Goal: Task Accomplishment & Management: Complete application form

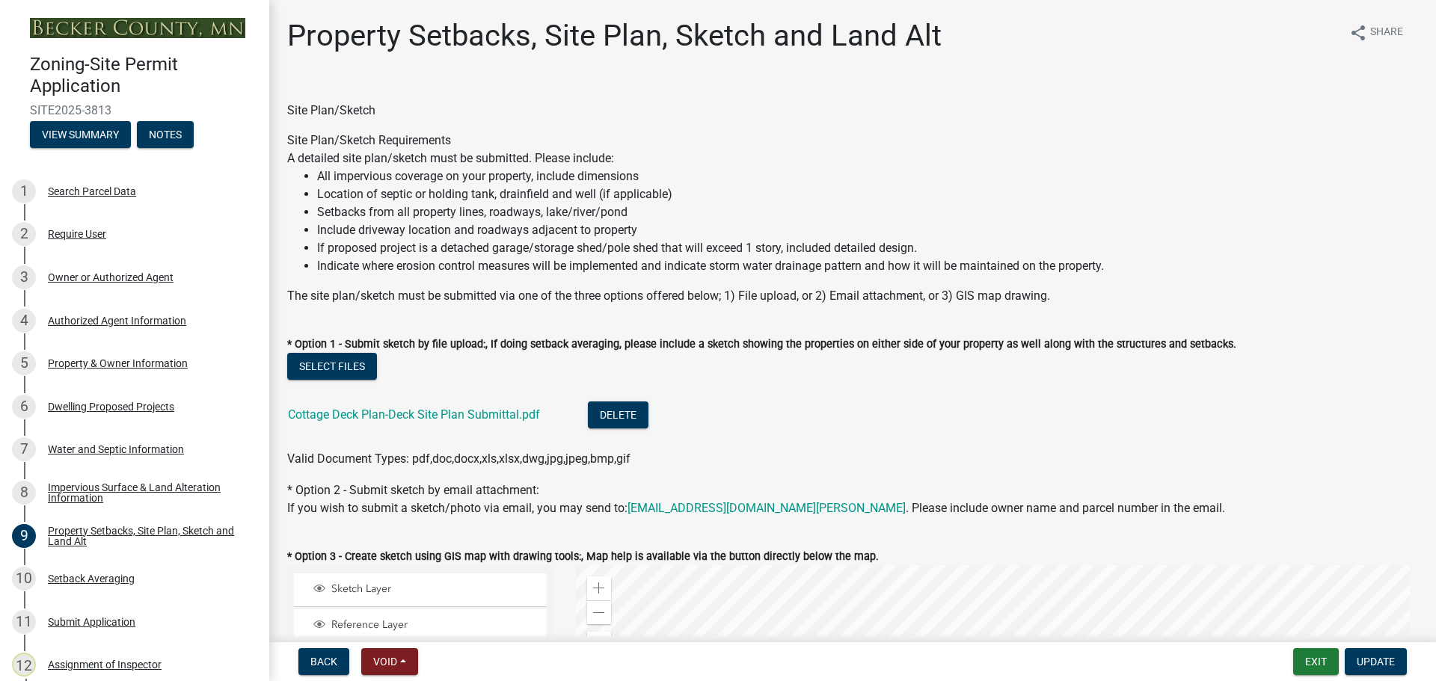
select select "7b13c63f-e699-4112-b373-98fbd28ec536"
select select "ad3f1f1c-7656-4cfc-b9d8-d6dc1c91b001"
select select "b56a4575-9846-47cf-8067-c59a4853da22"
select select "12f785fb-c378-4b18-841c-21c73dc99083"
select select "e8ab2dc3-aa3f-46f3-9b4a-37eb25ad84af"
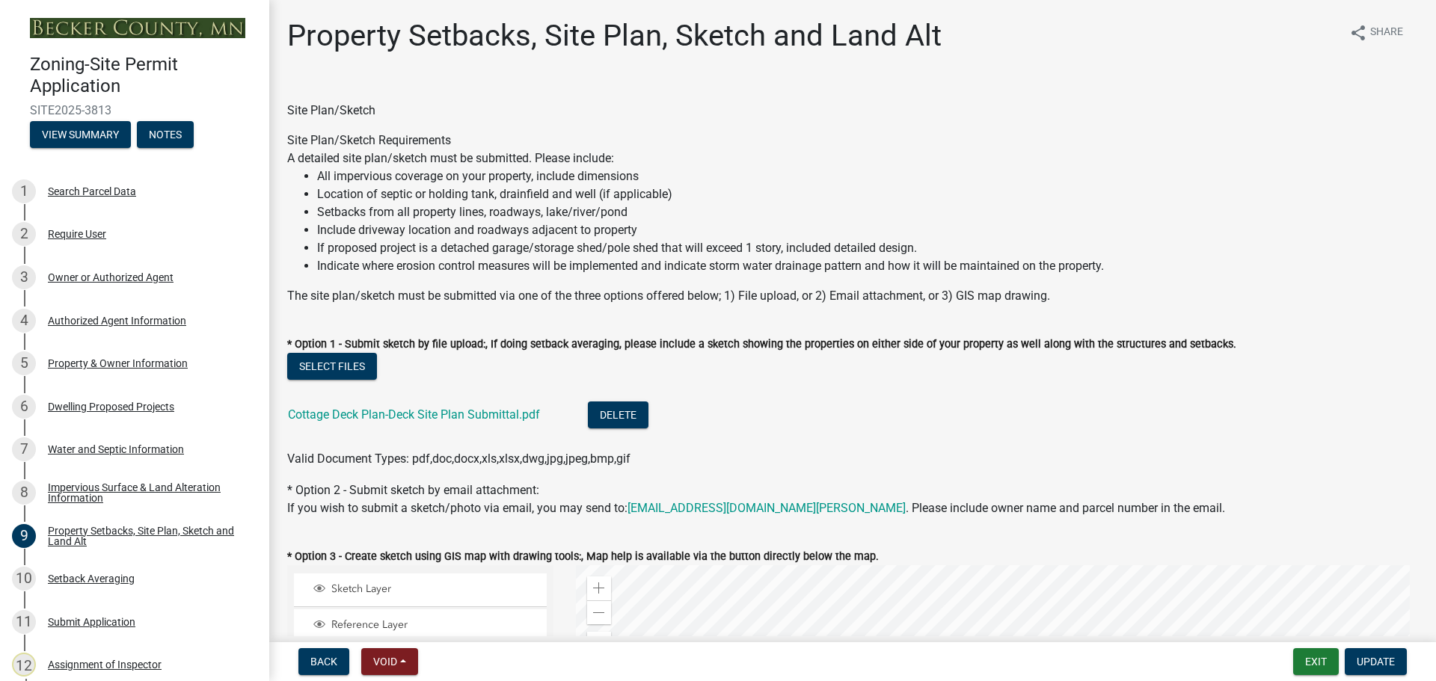
select select "27b2a8b4-abf6-463e-8c0c-7c5d2b4fe26f"
select select "b98836ba-4715-455d-97ab-be9a9df498a8"
select select "d61e3758-d187-40af-a435-5e09c3f3d509"
select select "c8b8ea71-7088-4e87-a493-7bc88cc2835b"
select select "133211ff-91ce-4a0a-9235-b48a7e2069a0"
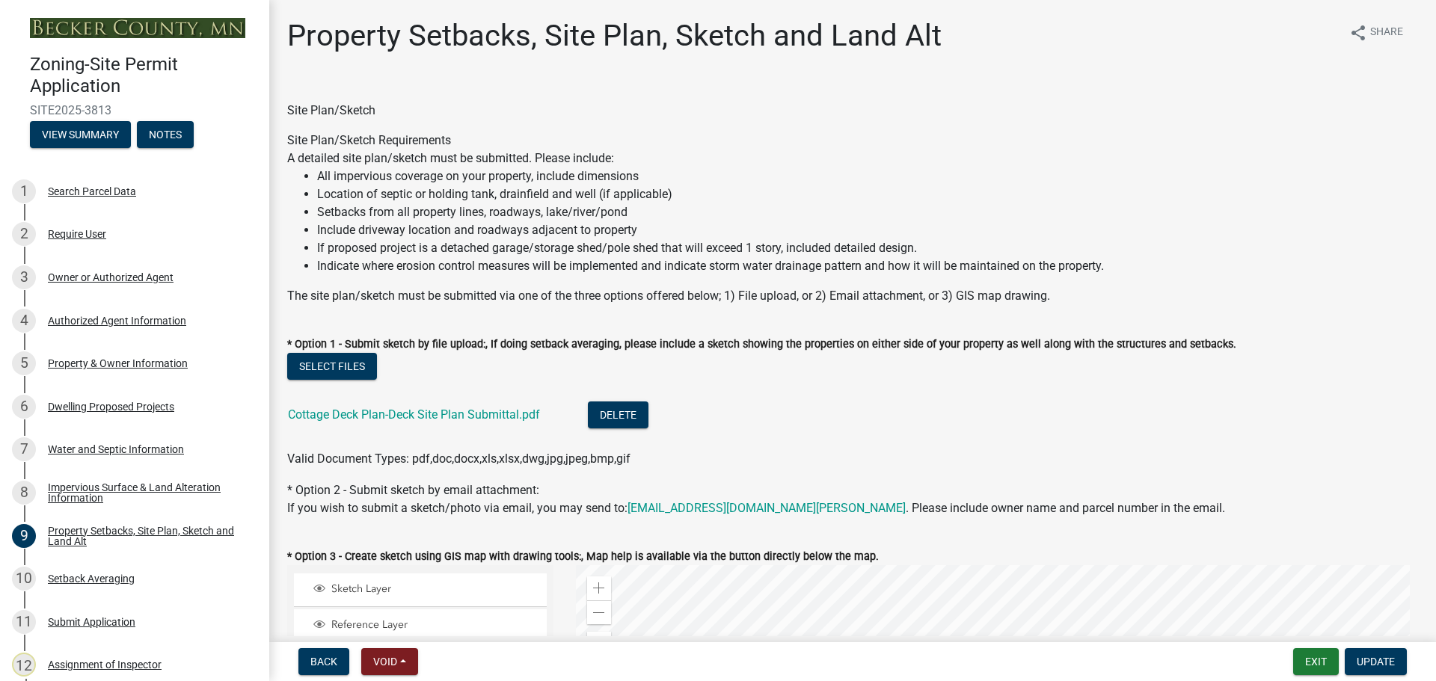
select select "f51aecae-0421-4f67-bd2d-0cff8a85c7cd"
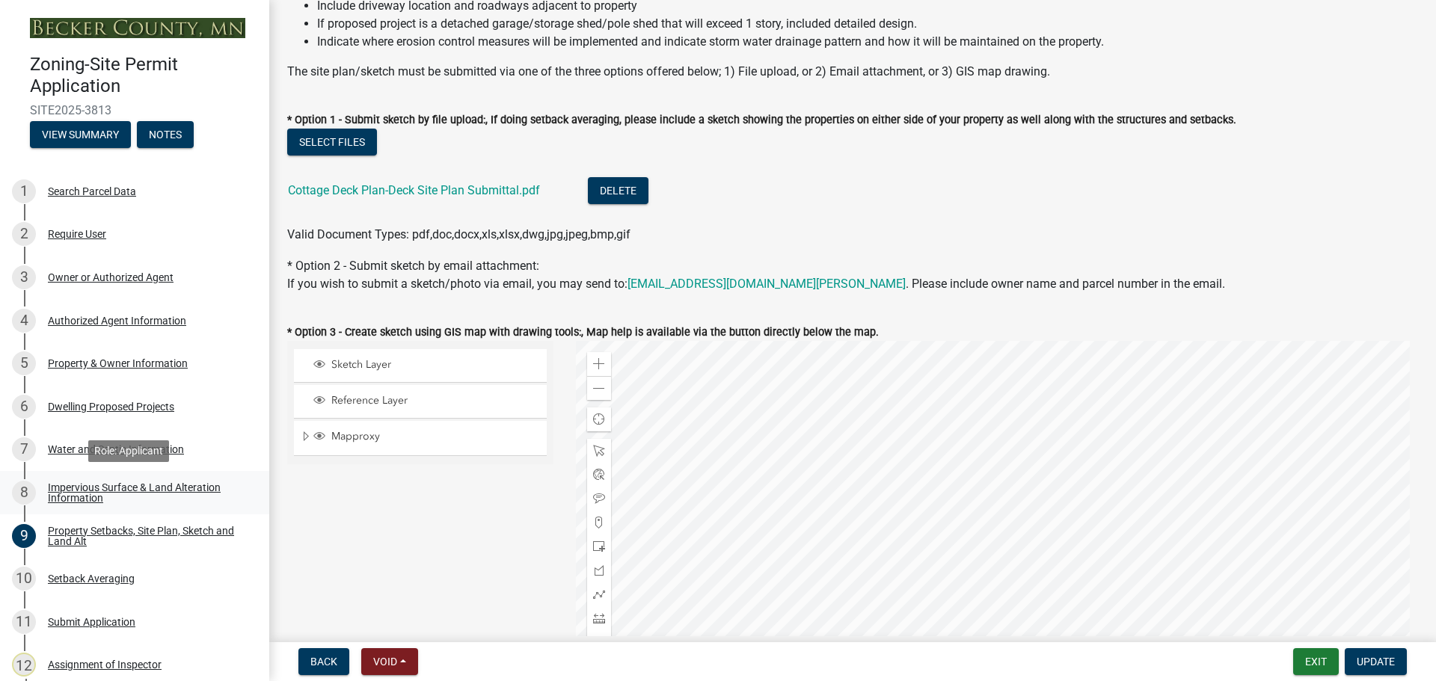
click at [120, 483] on div "Impervious Surface & Land Alteration Information" at bounding box center [146, 492] width 197 height 21
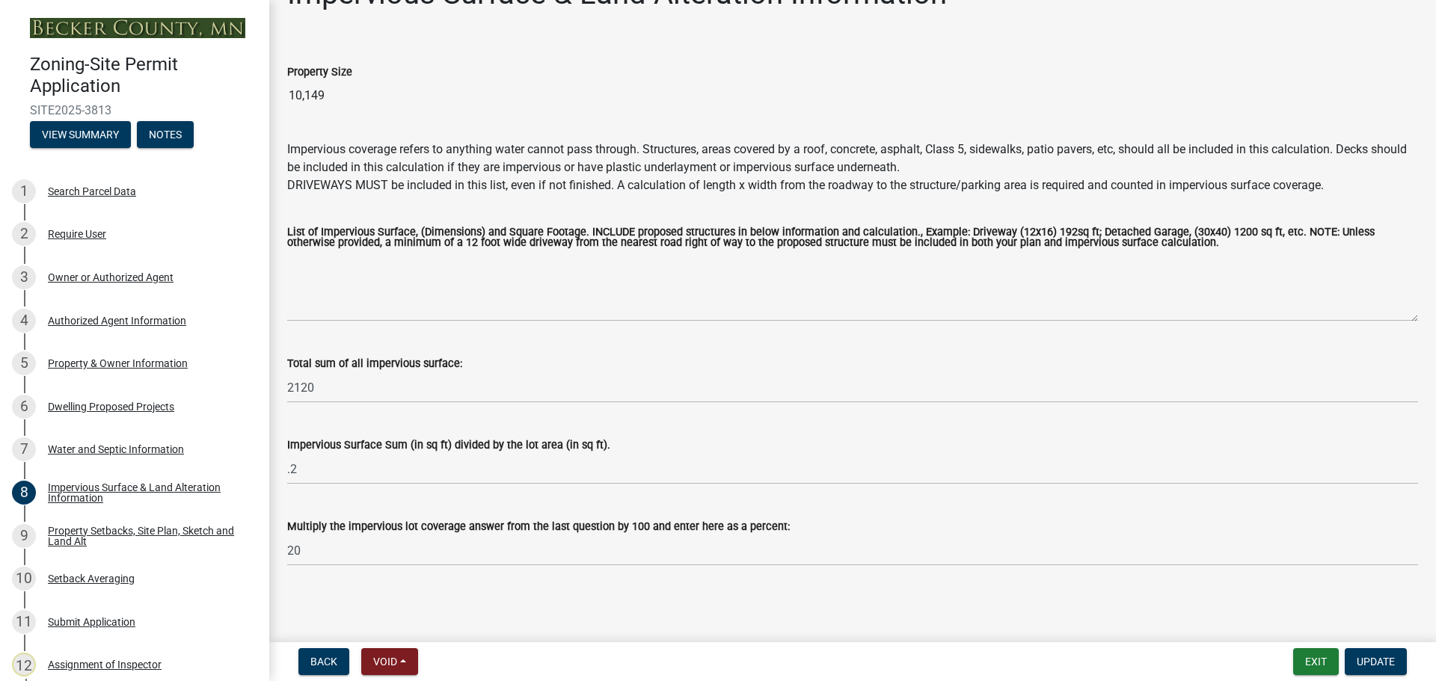
scroll to position [0, 0]
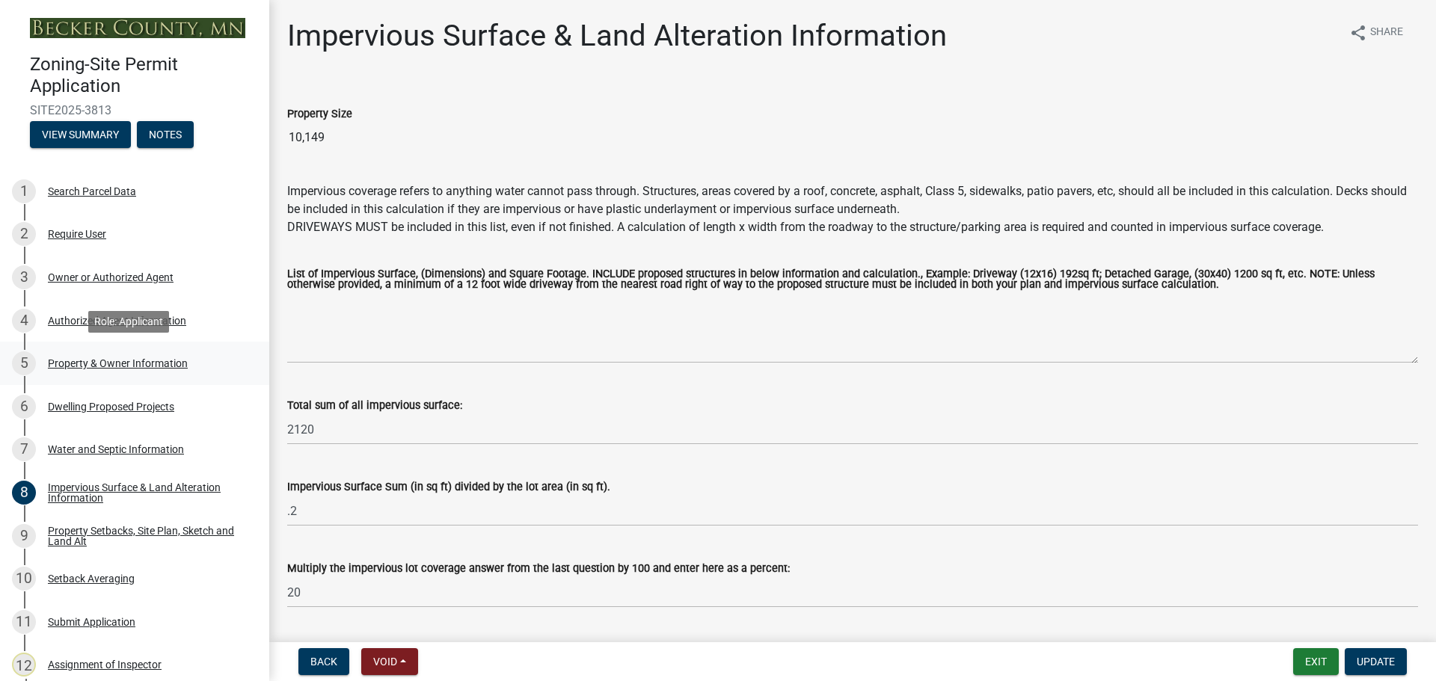
click at [129, 356] on div "5 Property & Owner Information" at bounding box center [128, 363] width 233 height 24
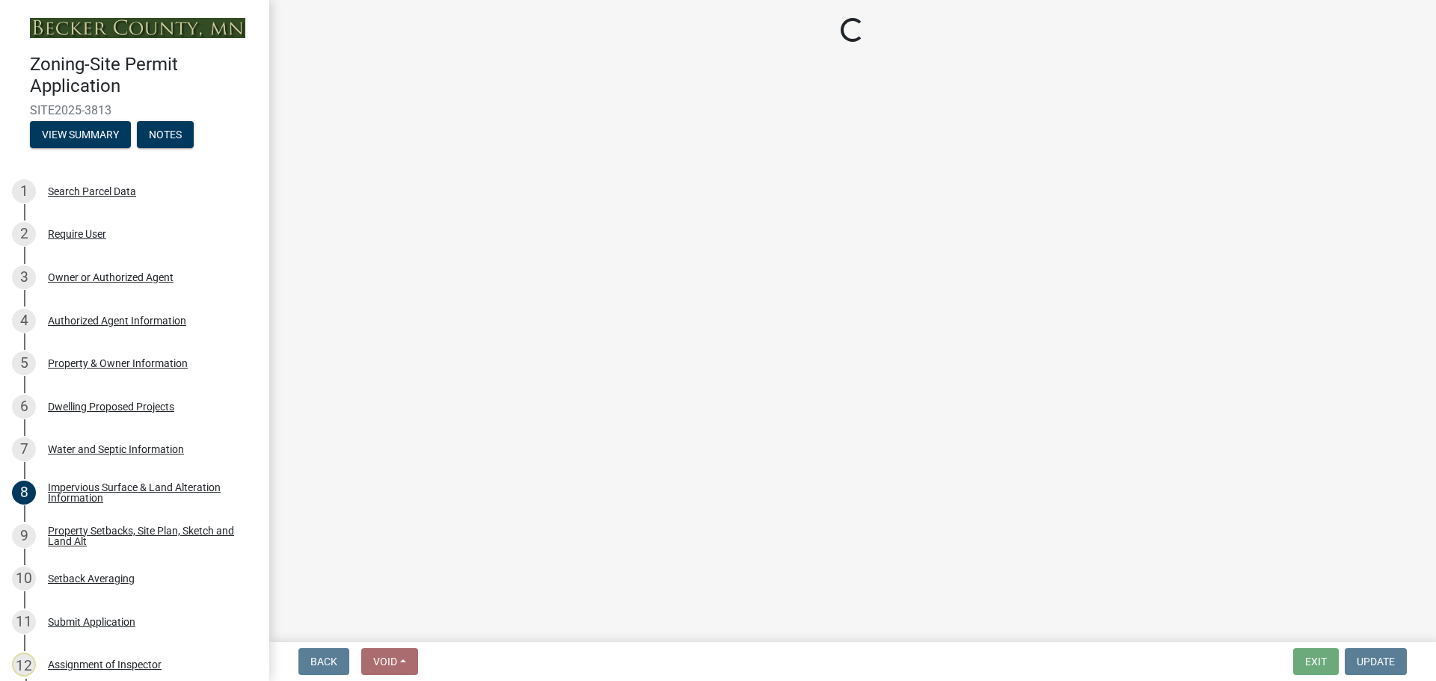
select select "a752e4d6-14bd-4f0f-bfe8-5b67ead45659"
select select "4439e411-f9ac-4451-8e9c-dcab1ac02f4d"
select select "f87eba17-8ed9-4ad8-aefc-fe36a3f3544b"
select select "393a978c-6bd5-4cb2-a6a0-db6feb8732b8"
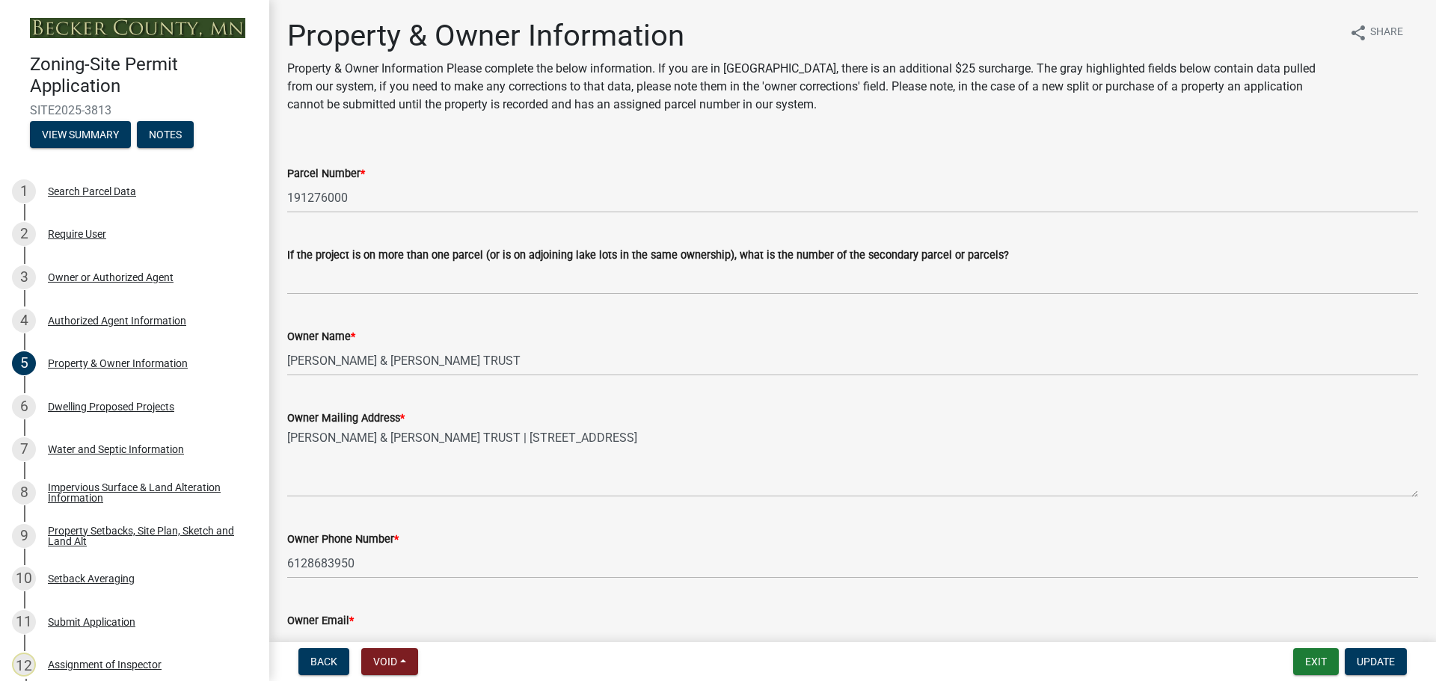
scroll to position [412, 0]
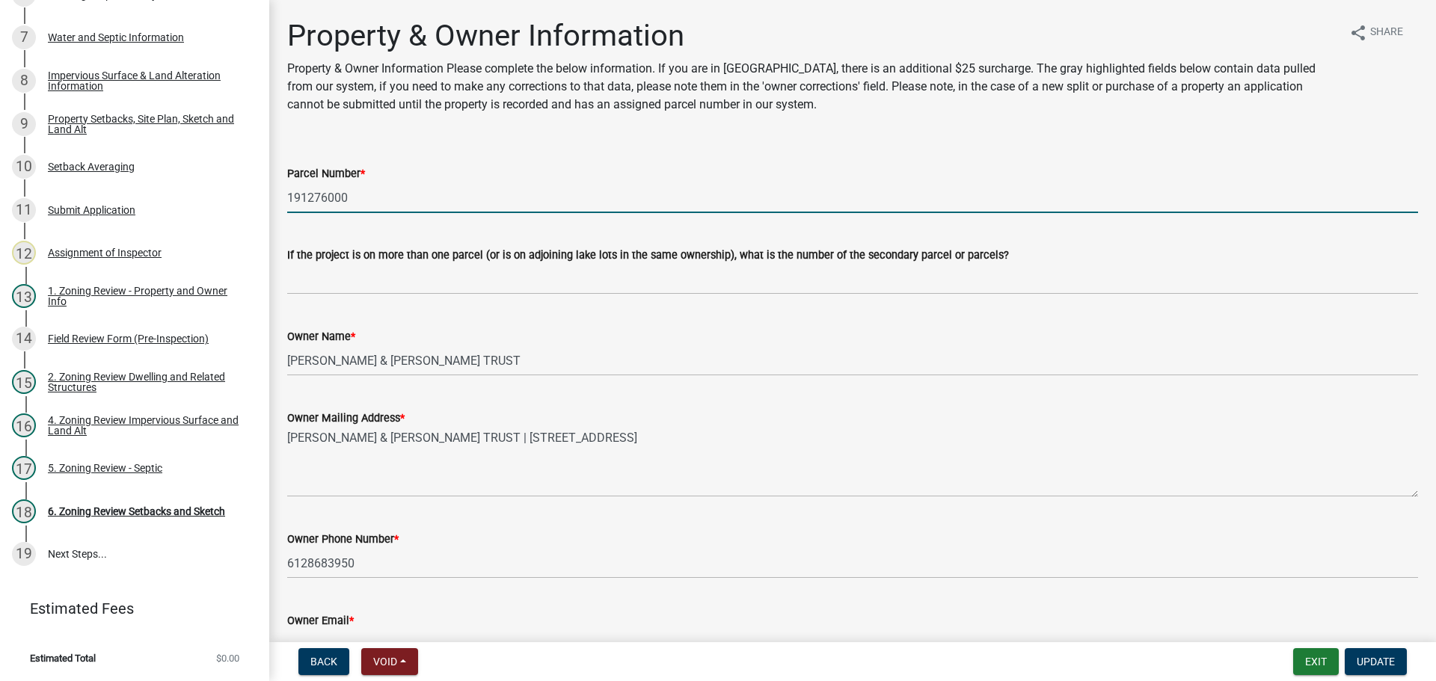
click at [334, 193] on input "191276000" at bounding box center [852, 197] width 1131 height 31
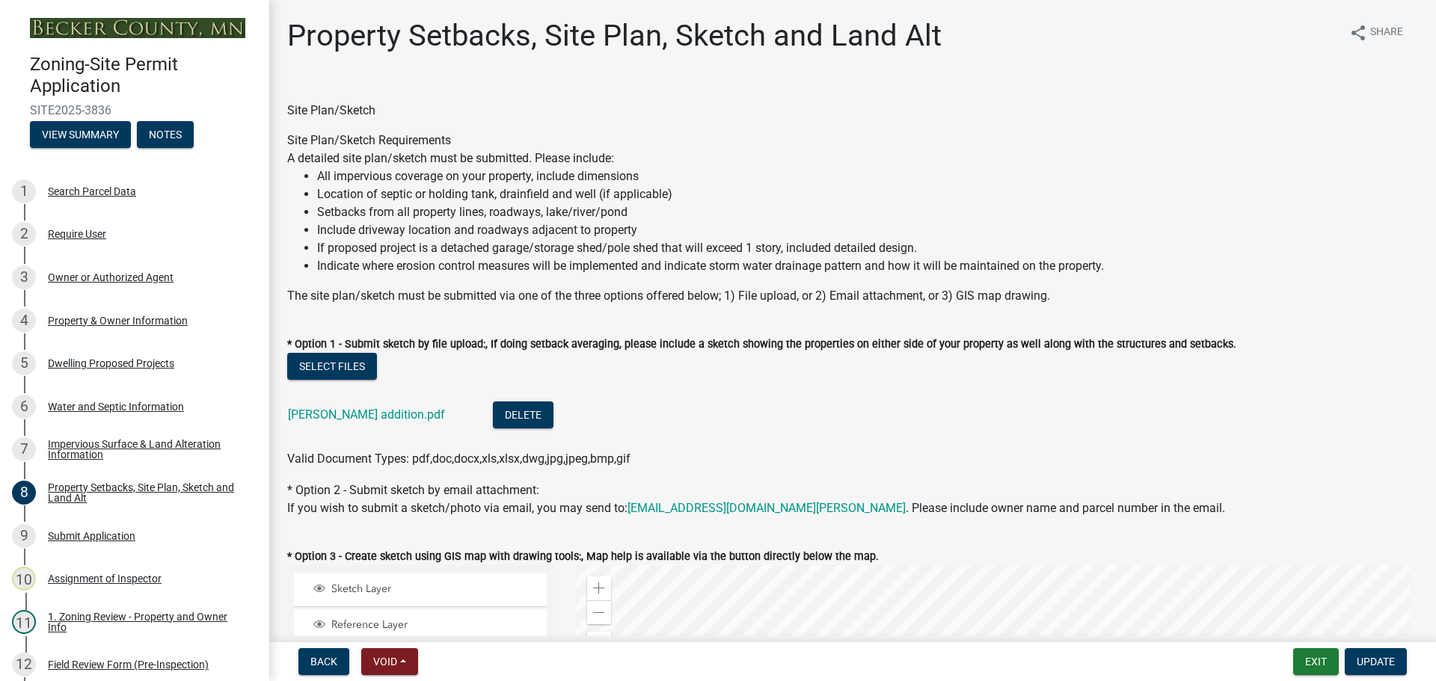
select select "7b13c63f-e699-4112-b373-98fbd28ec536"
select select "1afb5f45-3e33-44d7-aeec-2b47938d22ad"
select select "b56a4575-9846-47cf-8067-c59a4853da22"
select select "b9185151-7fec-488a-a719-f11a93338dbd"
select select "e8ab2dc3-aa3f-46f3-9b4a-37eb25ad84af"
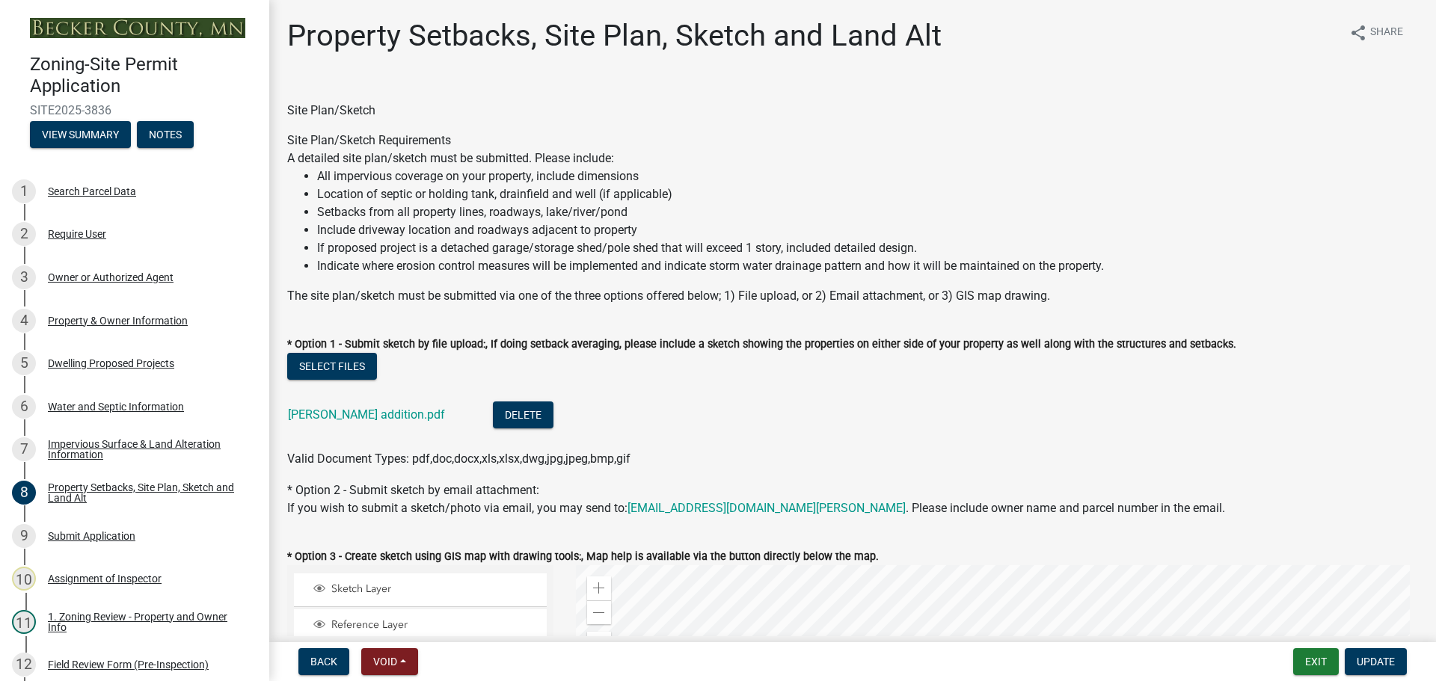
select select "27b2a8b4-abf6-463e-8c0c-7c5d2b4fe26f"
select select "b98836ba-4715-455d-97ab-be9a9df498a8"
select select "d61e3758-d187-40af-a435-5e09c3f3d509"
select select "c8b8ea71-7088-4e87-a493-7bc88cc2835b"
select select "1418c7e3-4054-4b00-84b5-d09b9560f30a"
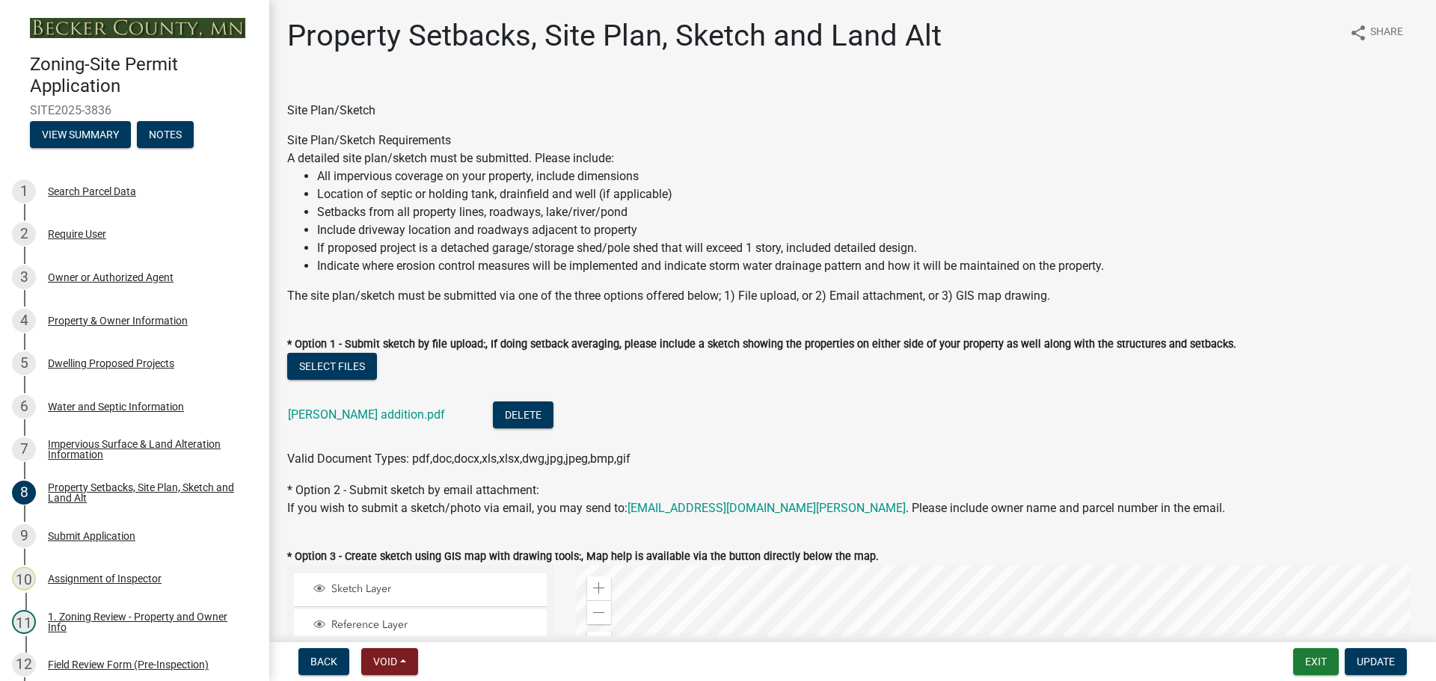
select select "19d13e65-c93d-443e-910a-7a17299544cc"
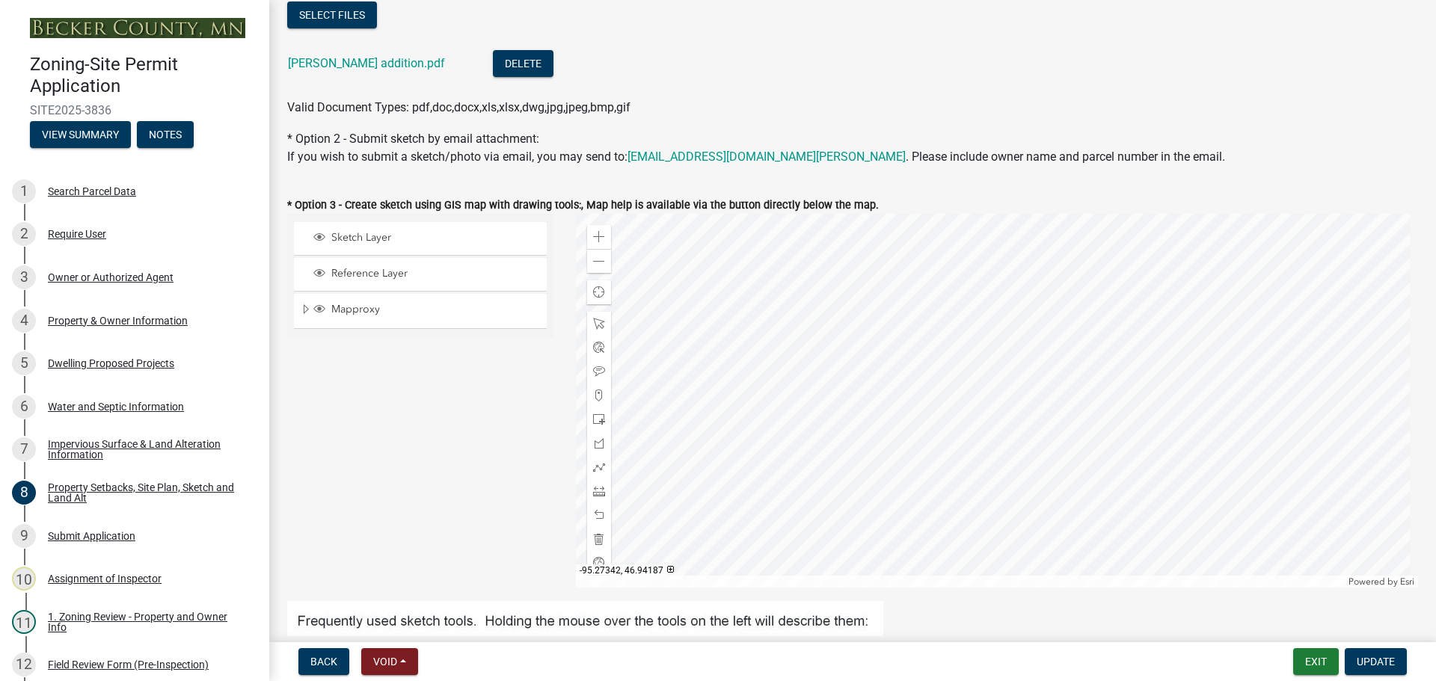
scroll to position [374, 0]
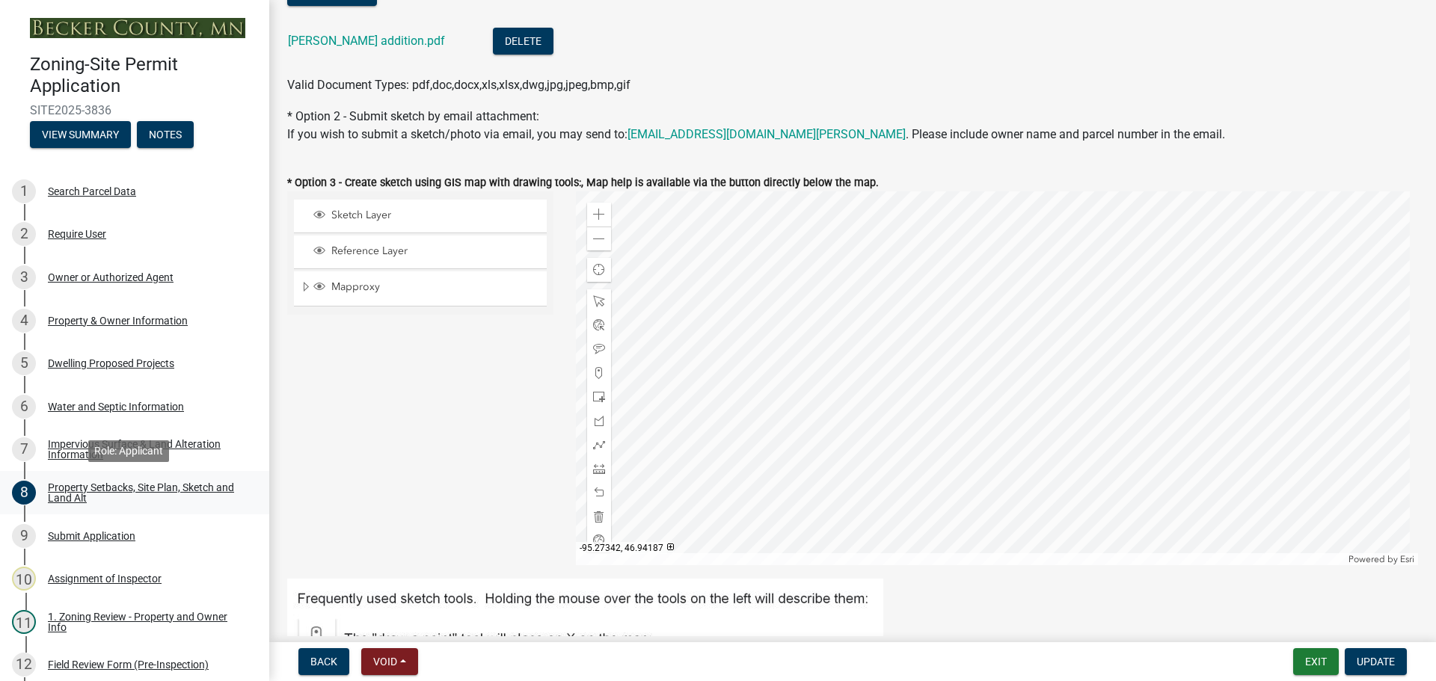
click at [162, 486] on div "Property Setbacks, Site Plan, Sketch and Land Alt" at bounding box center [146, 492] width 197 height 21
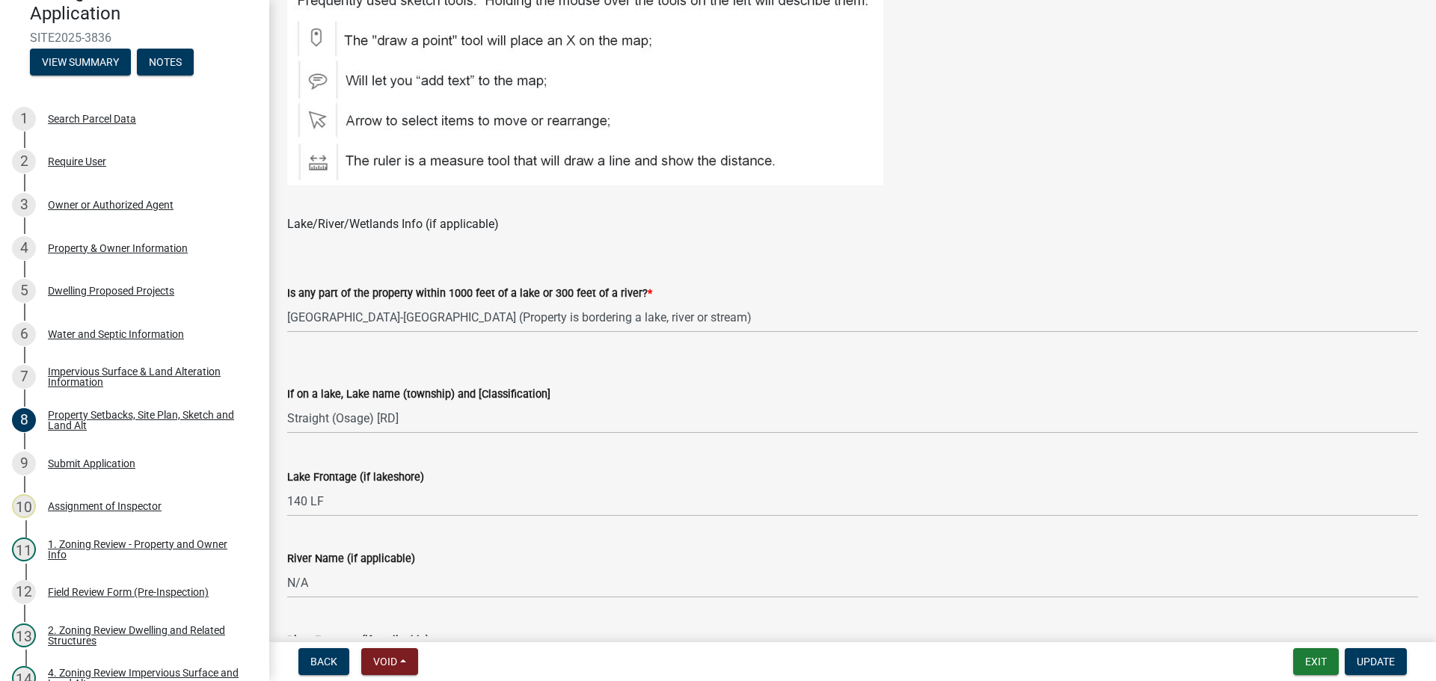
scroll to position [0, 0]
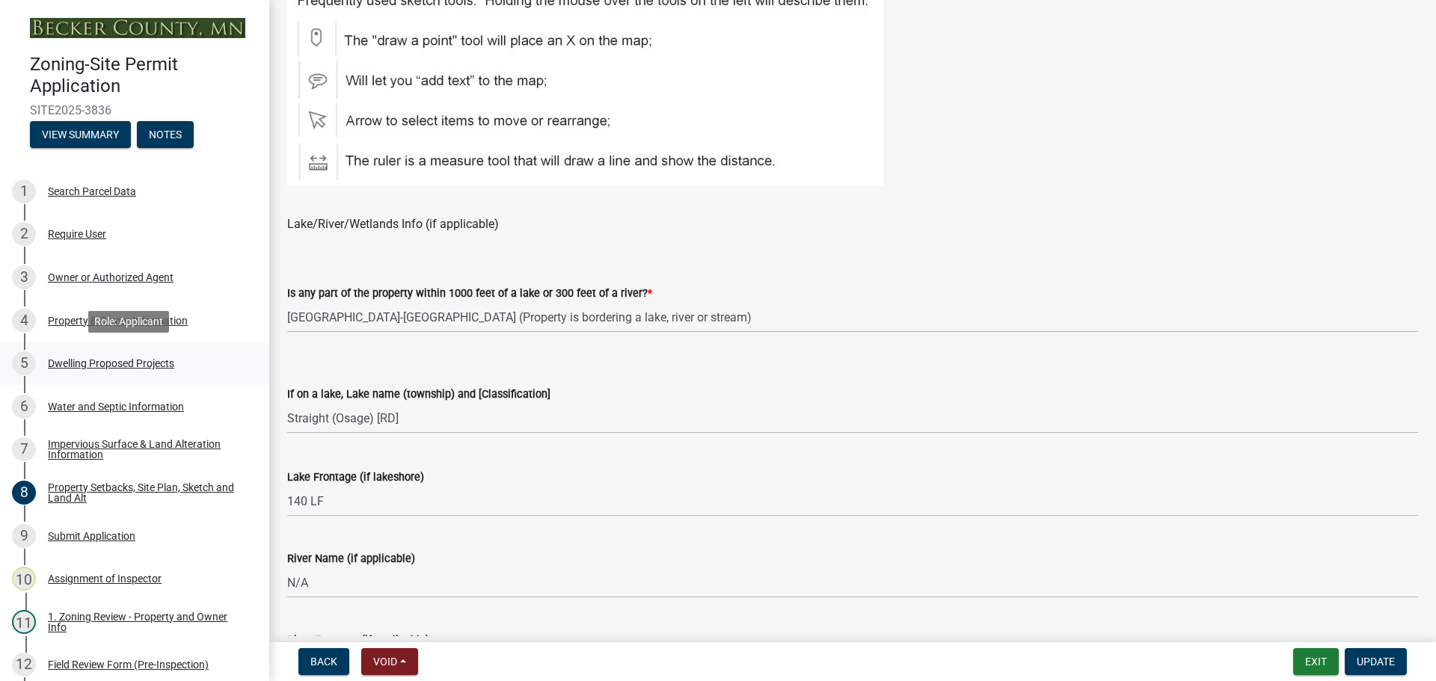
click at [128, 367] on div "Dwelling Proposed Projects" at bounding box center [111, 363] width 126 height 10
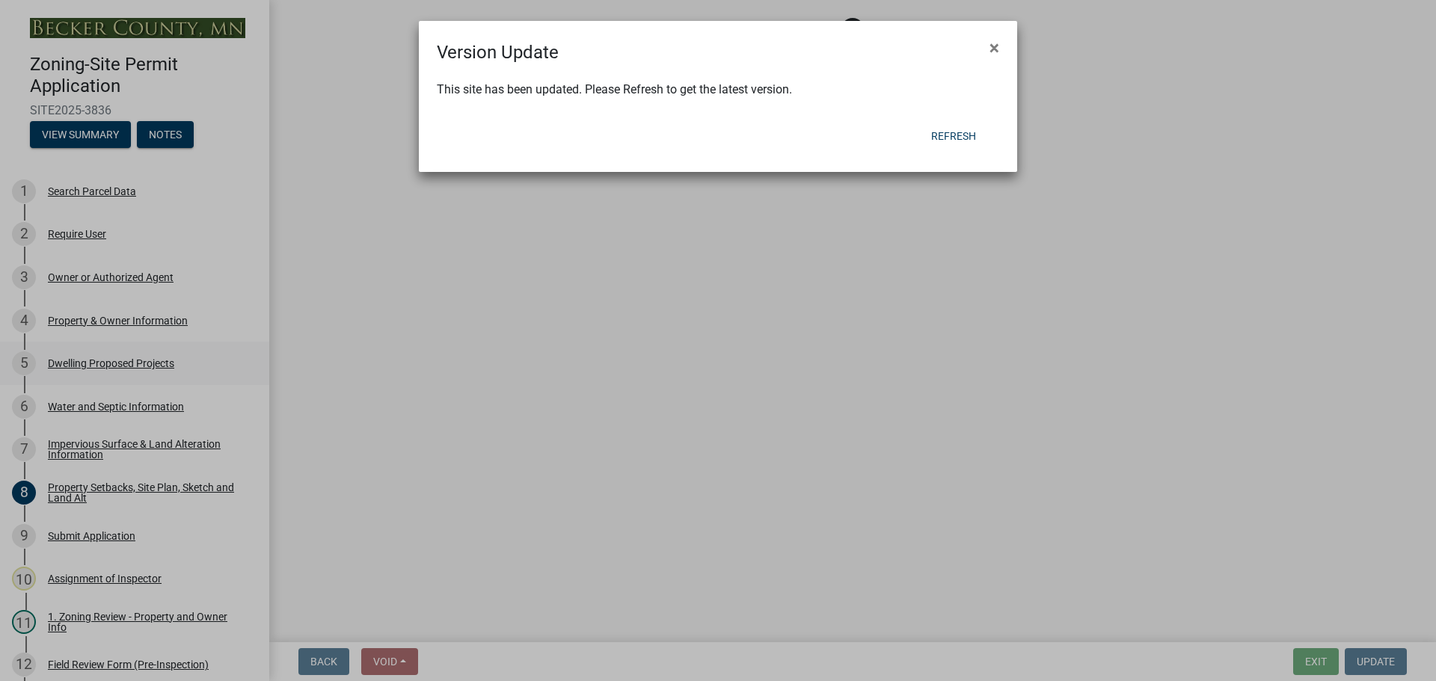
select select "b76c2e3f-c59d-4748-8205-29623accd873"
select select "2dc577ba-aef6-4196-bc52-35577603d189"
select select "59a6fdaa-56b6-4bcd-87b7-d867a7d784e6"
select select "4f5e2784-8c40-49a3-b0e9-8f1a3cbab4f4"
select select "a045e8de-0125-48b5-a52c-0705e3235ca5"
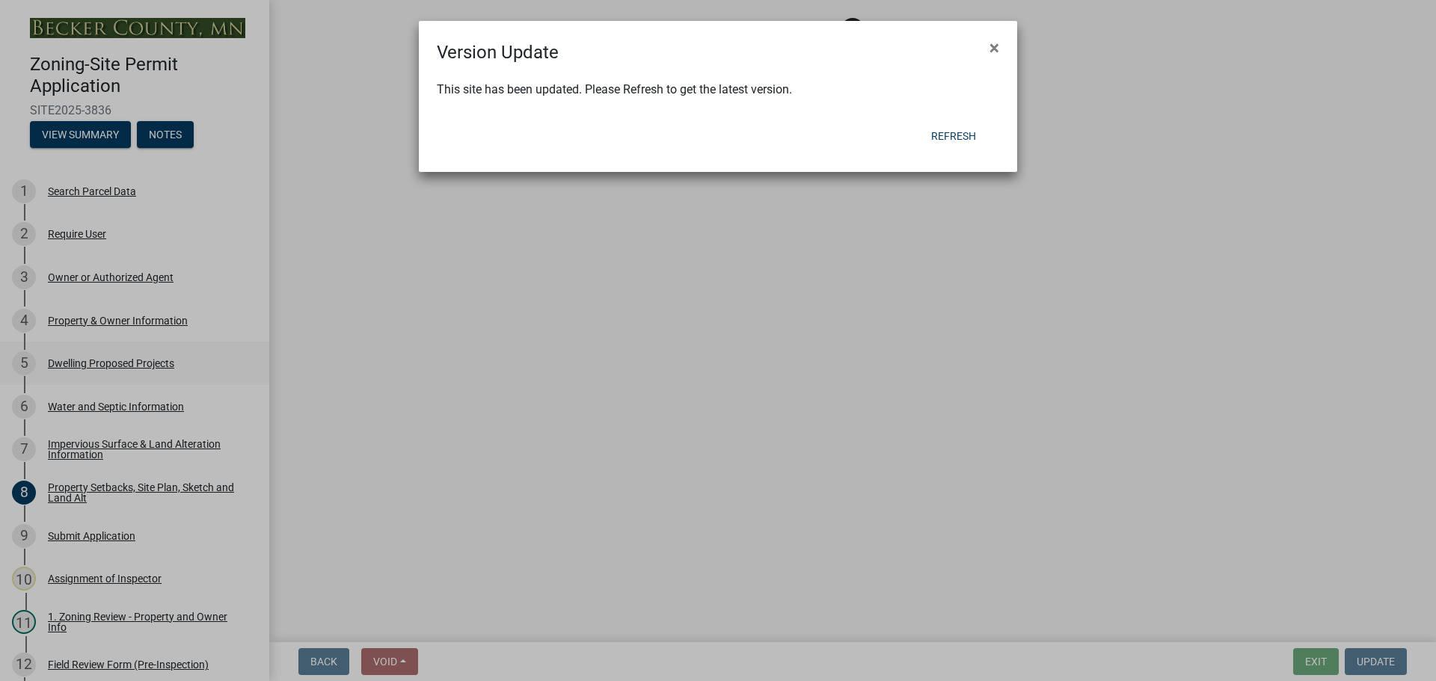
select select "01fc0f85-7de4-4400-8627-f7c2cf1c9bcf"
select select "5dd6cdd5-8b7d-4534-b791-478230f7b8b7"
select select "11c1c089-3b44-43c0-9549-3c9eeea2451f"
select select "d4691a2f-f058-48e2-b997-416102d14b5c"
select select "8786fdd2-7f96-462d-8069-e958fae6b9a0"
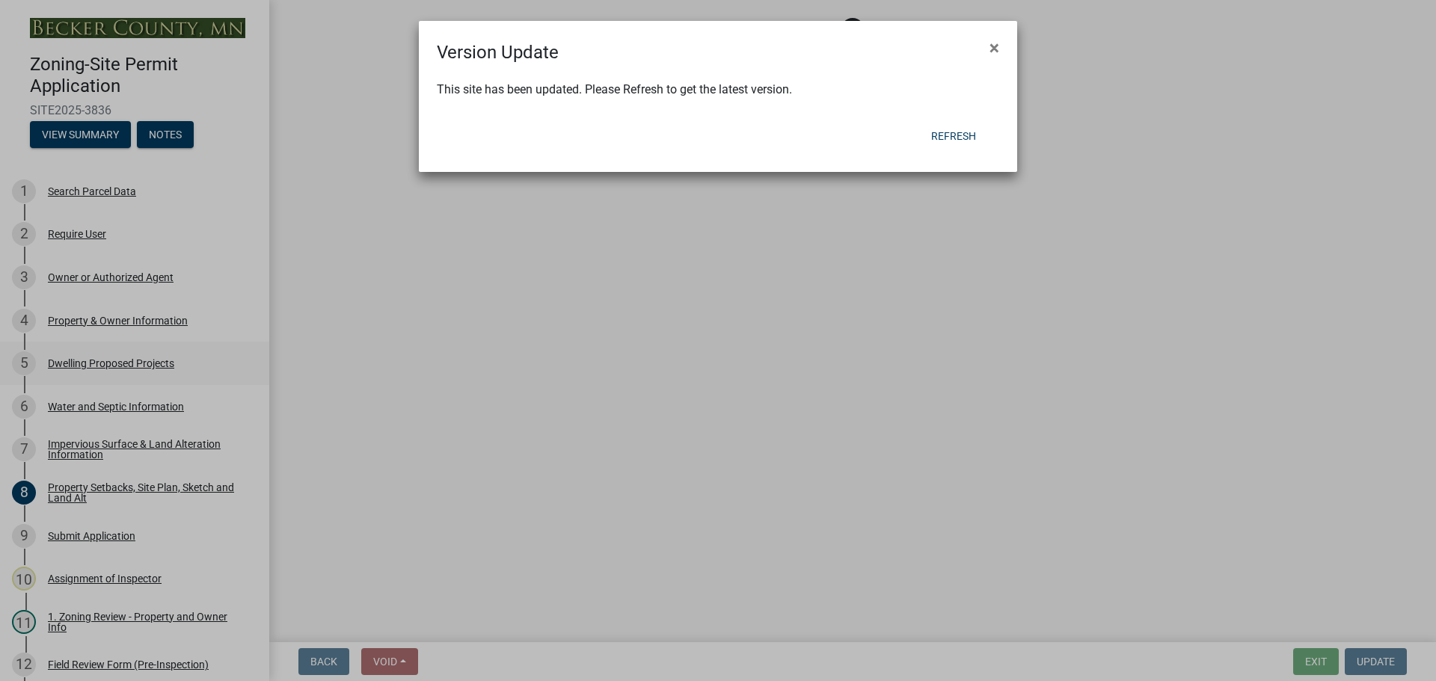
select select "256d326d-7a65-4b43-bb27-2952fbe4c534"
select select "95a588f5-1928-44cb-95cb-f3dde79564ff"
select select "0ceb8b90-6e92-4b1f-be25-acba4c819eff"
select select "8e4dc0e1-7dfa-4afc-85b9-5ad40795f204"
select select "107cbe59-677b-44f2-96fc-816b282ebb79"
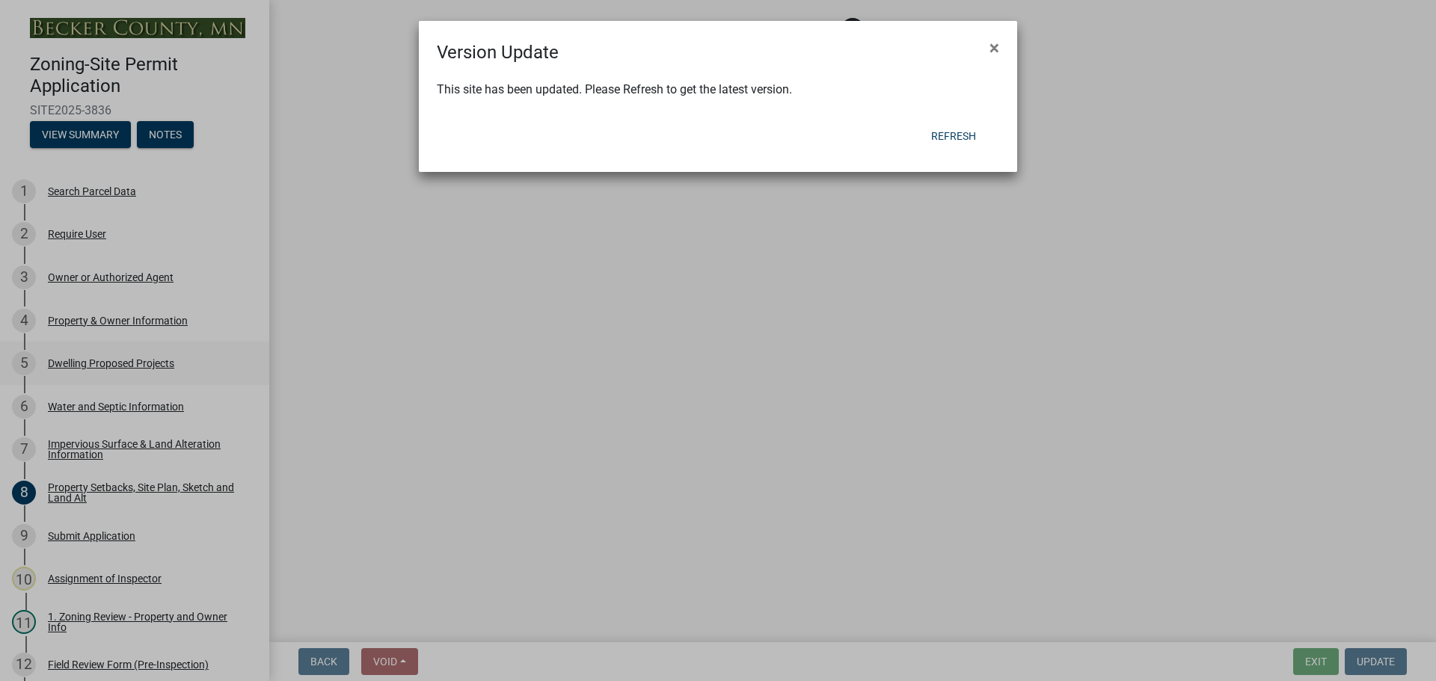
select select "ab9119d1-7da9-49c4-9fac-8c142204c89d"
select select "7f420323-49a9-4fd0-9441-05b3dc777552"
select select "ec305202-ae01-487b-b5e4-3a5aacc1e384"
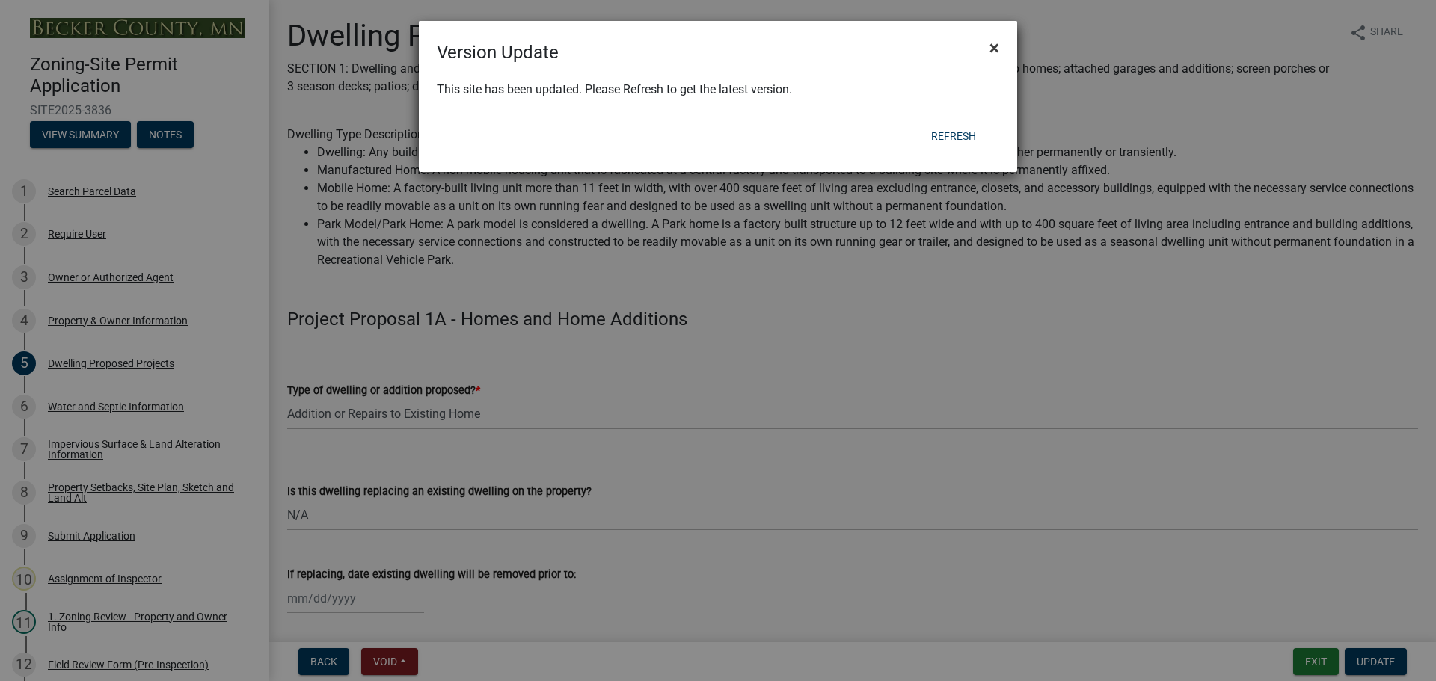
click at [993, 51] on span "×" at bounding box center [994, 47] width 10 height 21
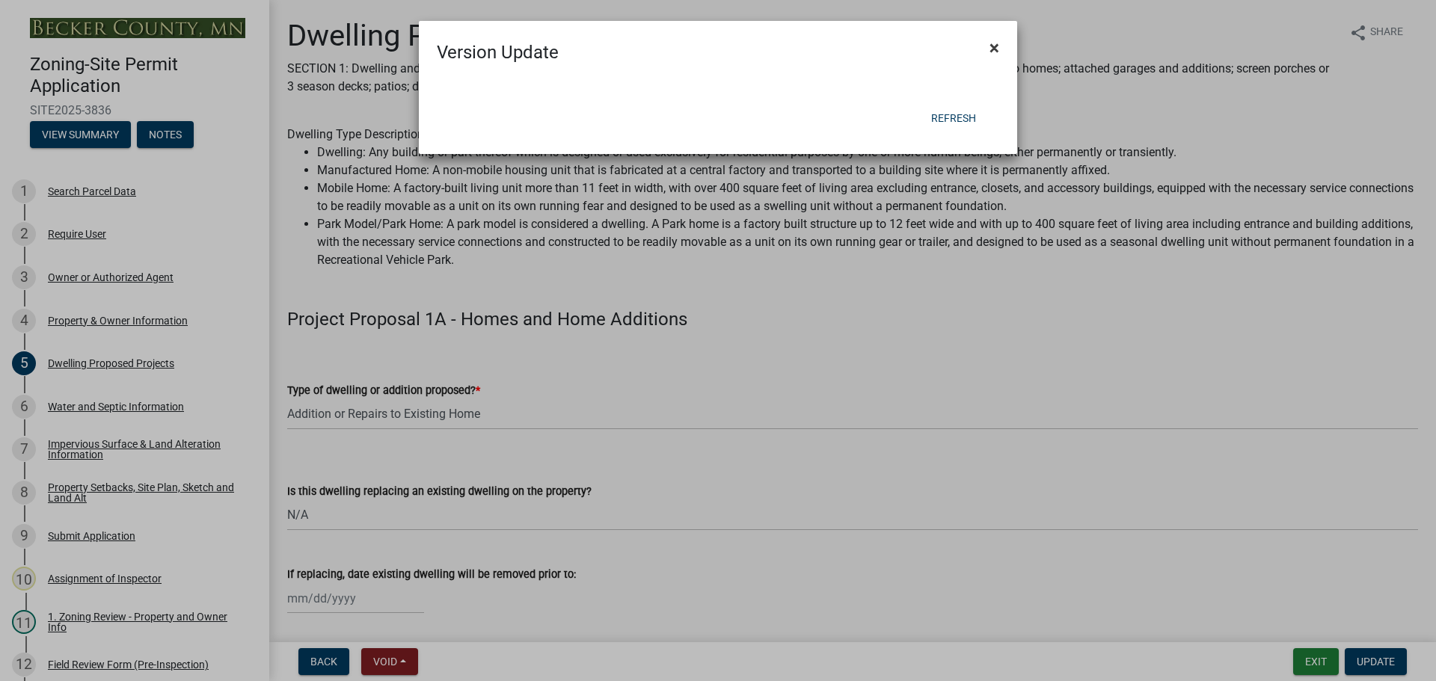
click at [994, 52] on span "×" at bounding box center [994, 47] width 10 height 21
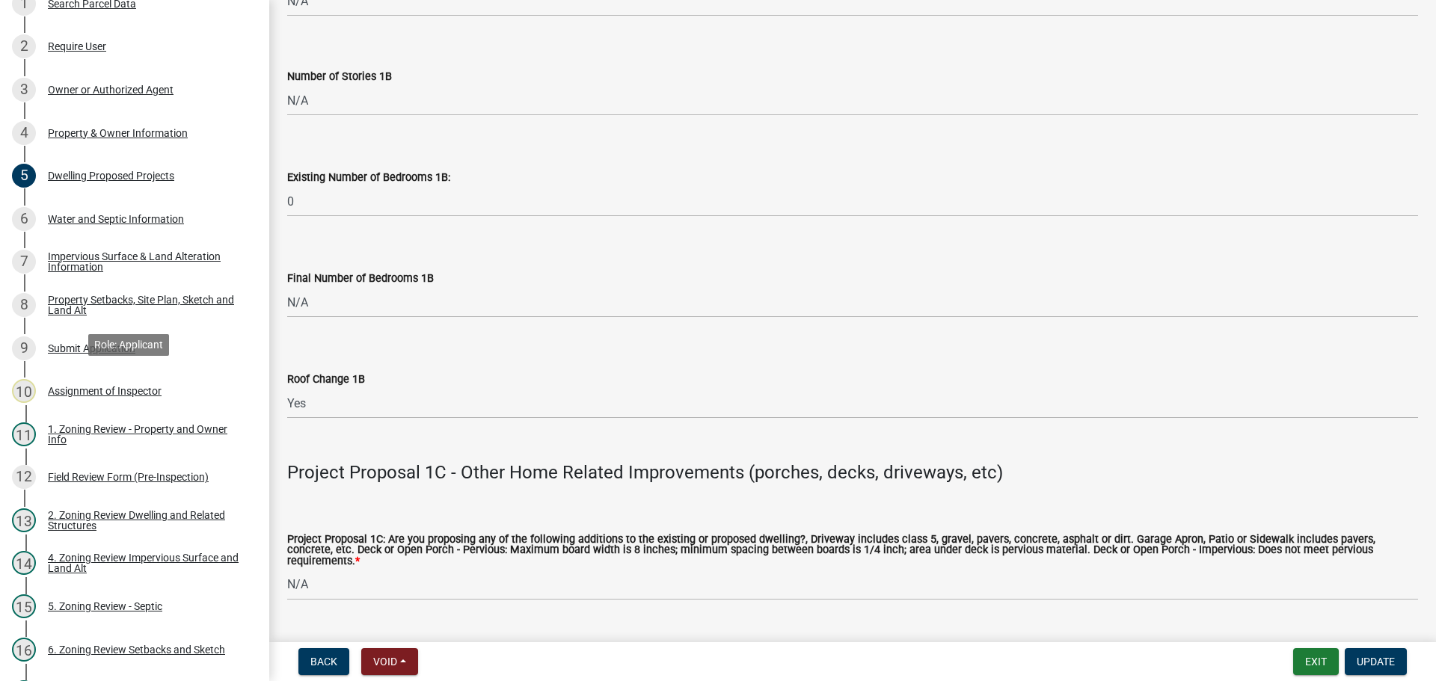
scroll to position [224, 0]
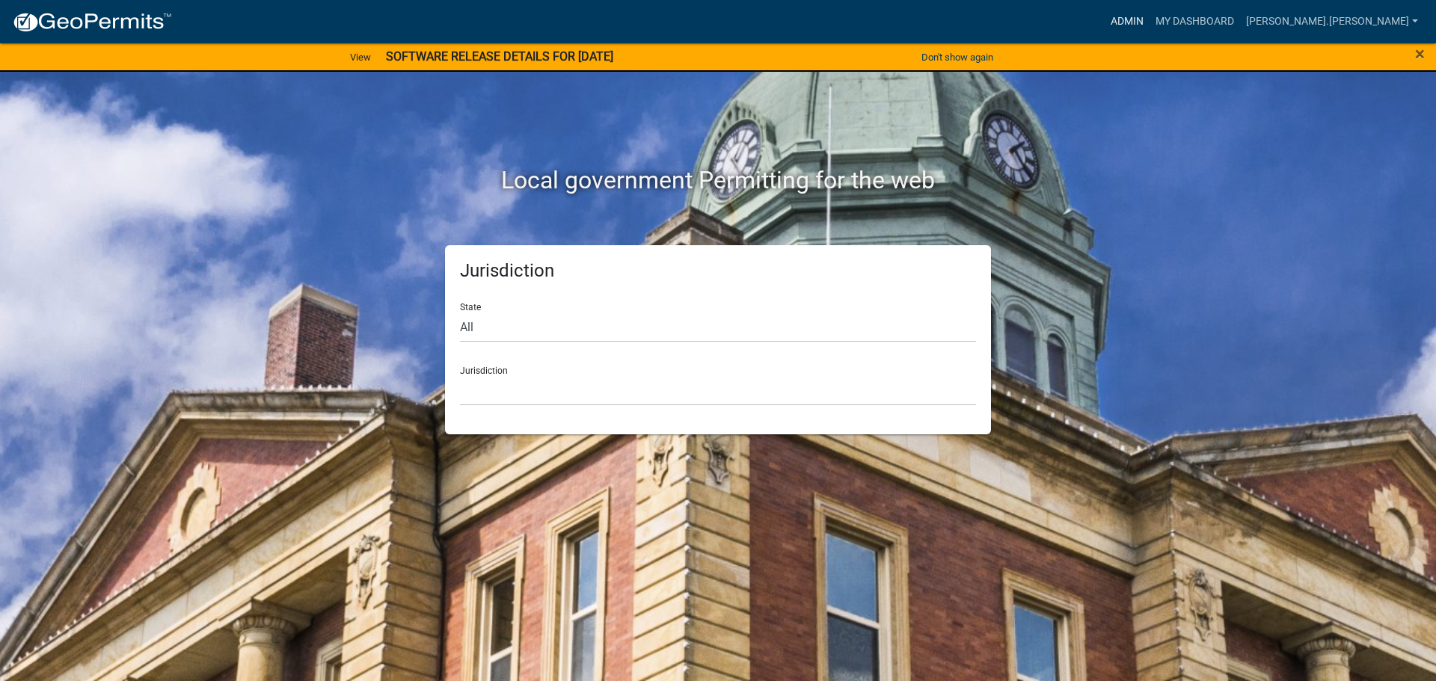
click at [1149, 20] on link "Admin" at bounding box center [1126, 21] width 45 height 28
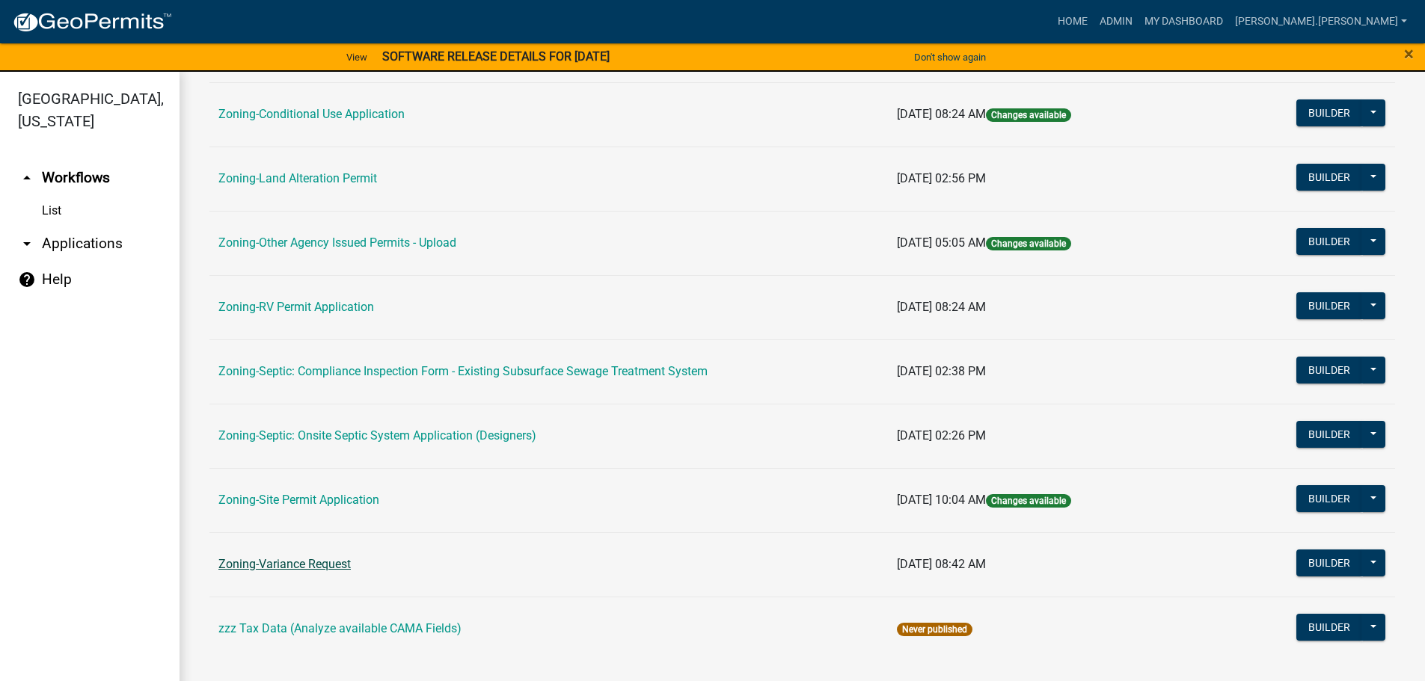
scroll to position [466, 0]
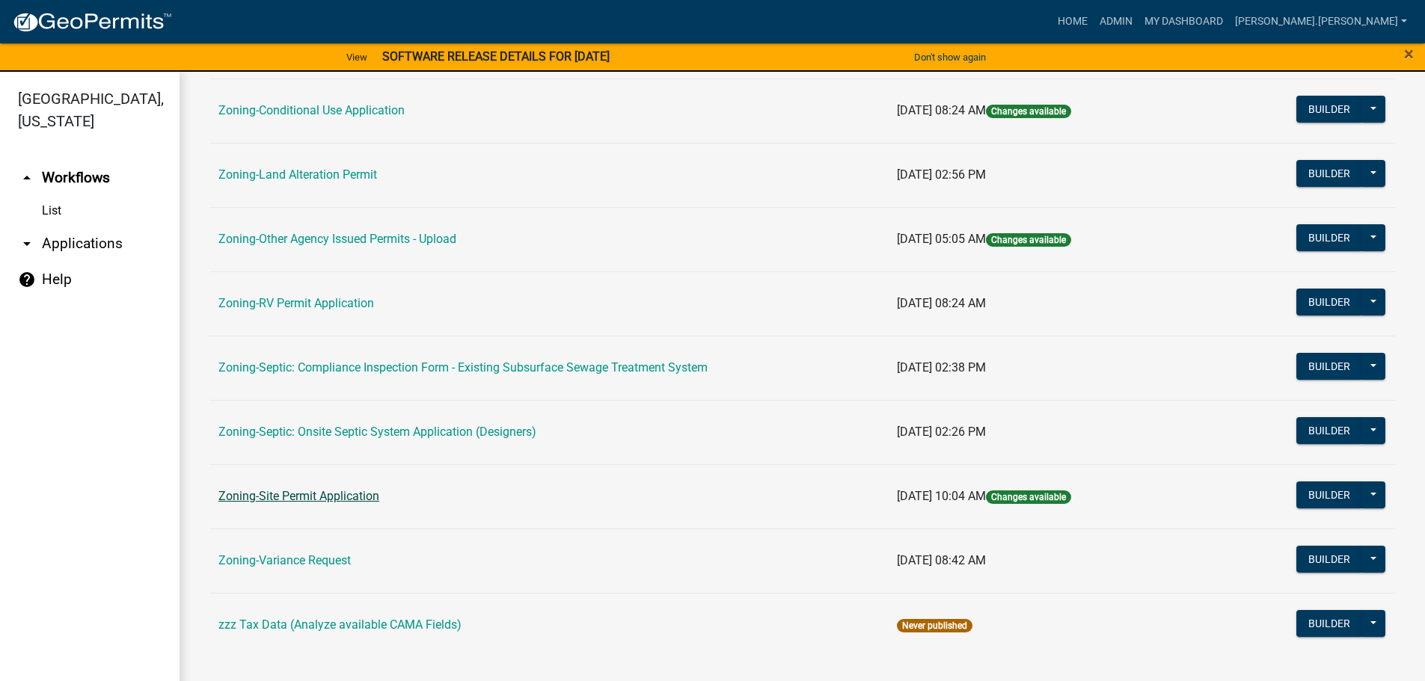
click at [315, 497] on link "Zoning-Site Permit Application" at bounding box center [298, 496] width 161 height 14
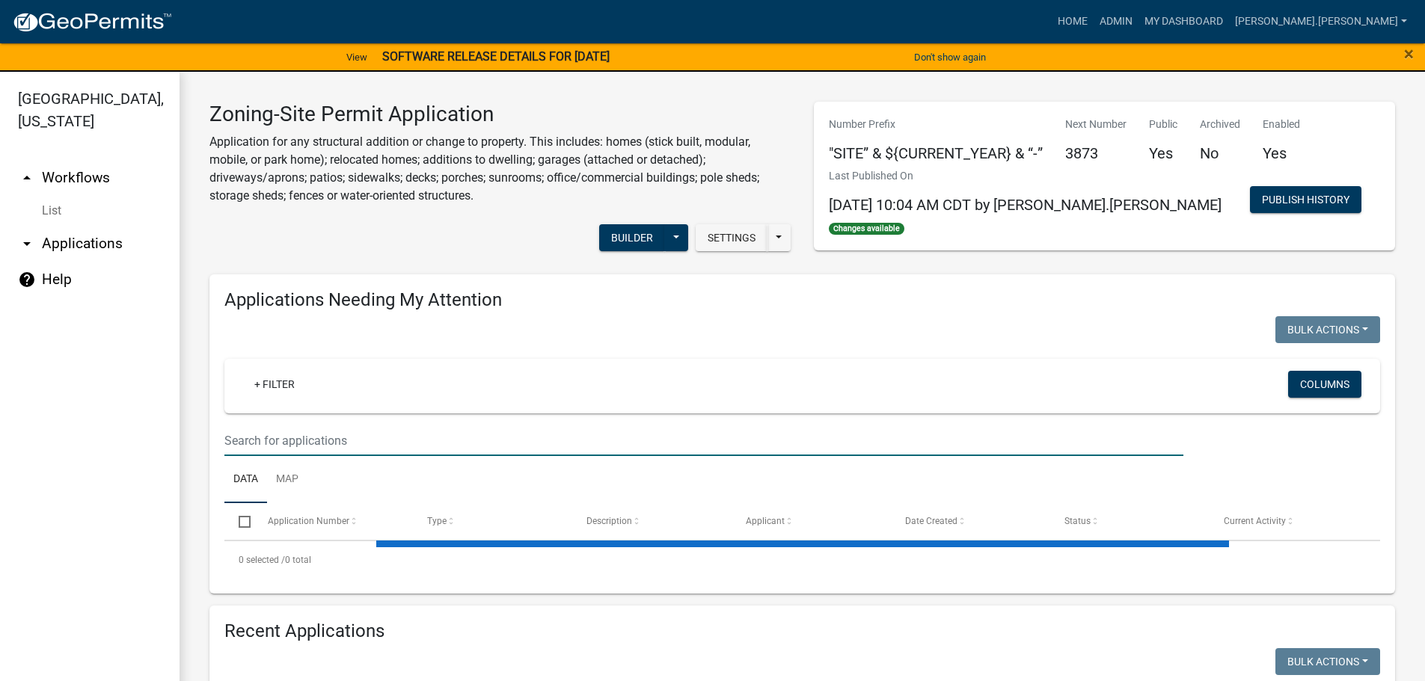
click at [478, 441] on input "text" at bounding box center [703, 440] width 959 height 31
paste input "191276000"
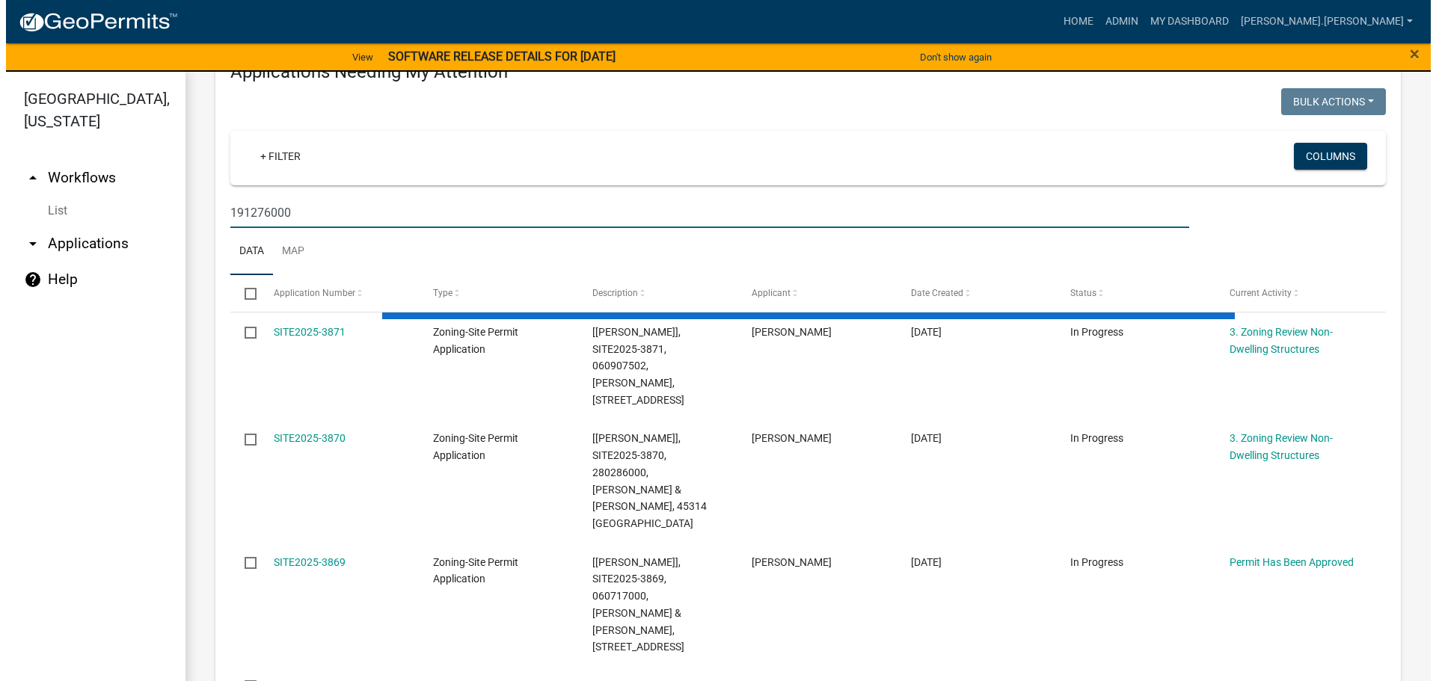
scroll to position [299, 0]
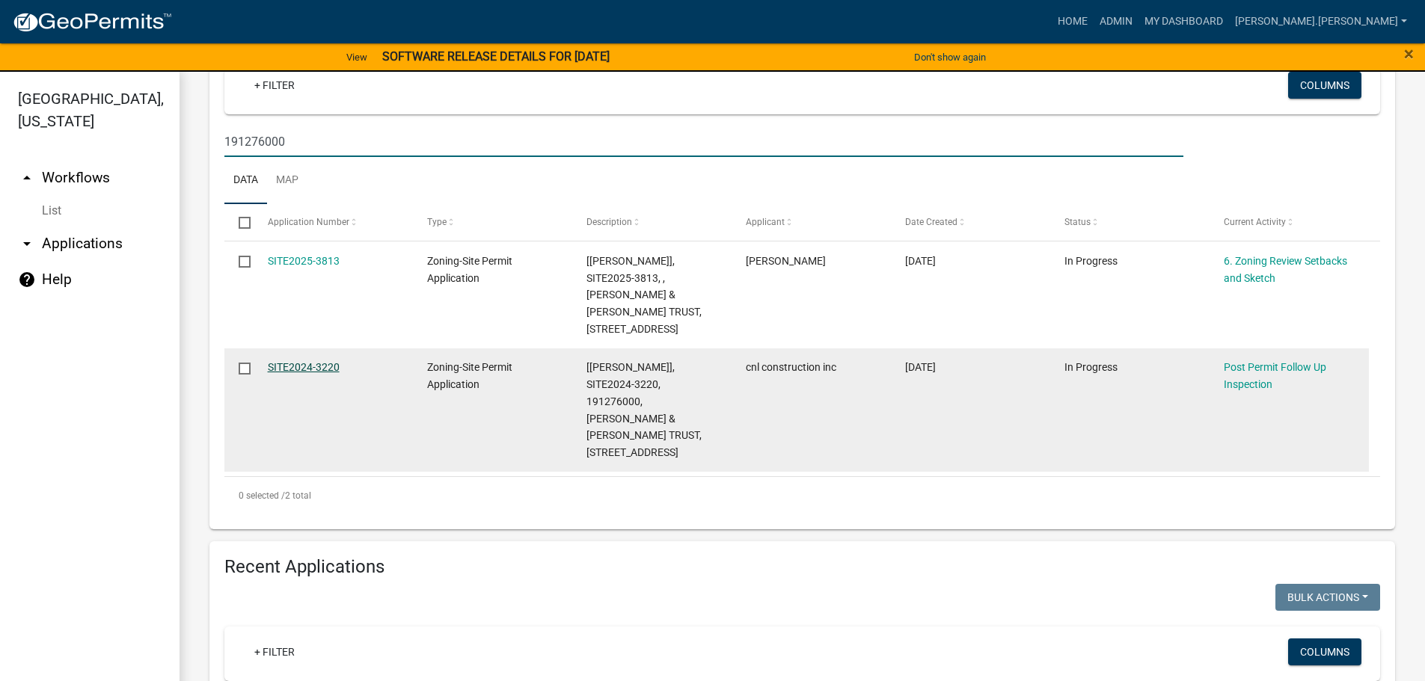
type input "191276000"
click at [295, 366] on link "SITE2024-3220" at bounding box center [304, 367] width 72 height 12
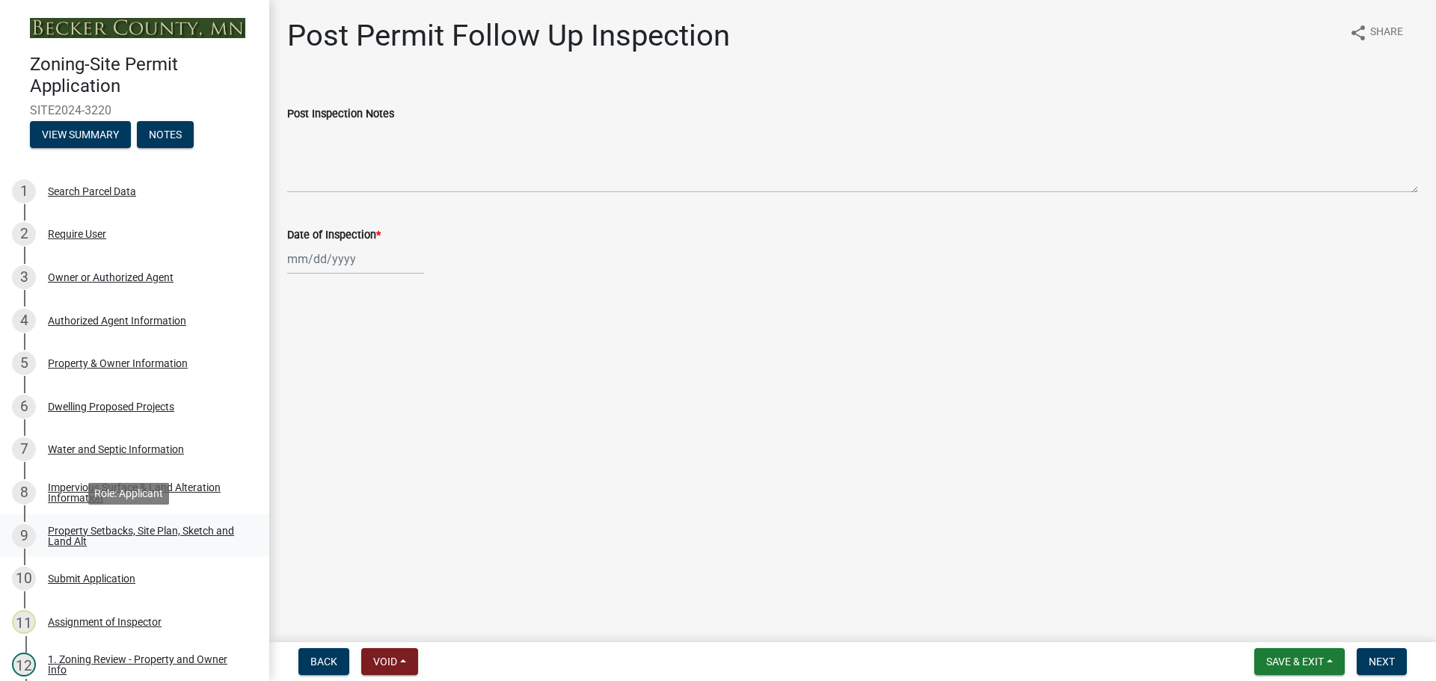
click at [209, 526] on div "Property Setbacks, Site Plan, Sketch and Land Alt" at bounding box center [146, 536] width 197 height 21
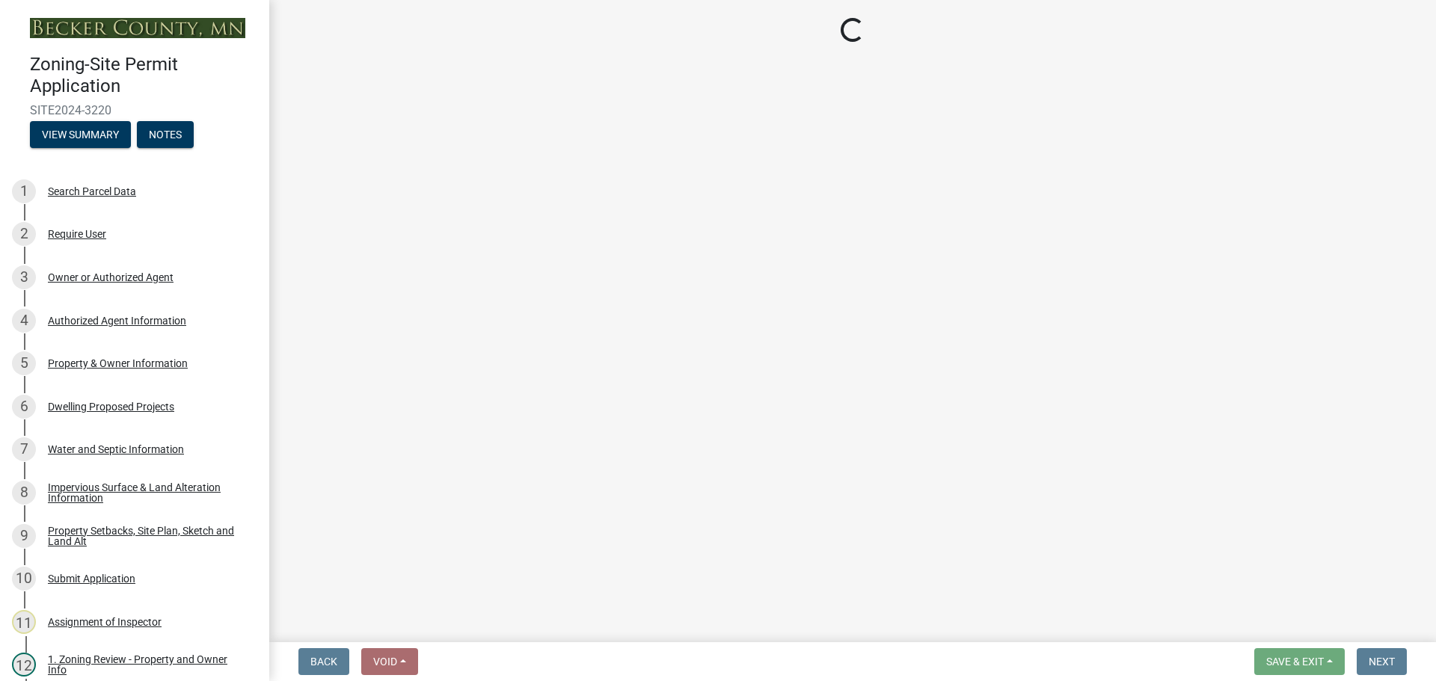
select select "7b13c63f-e699-4112-b373-98fbd28ec536"
select select "ad3f1f1c-7656-4cfc-b9d8-d6dc1c91b001"
select select "b56a4575-9846-47cf-8067-c59a4853da22"
select select "12f785fb-c378-4b18-841c-21c73dc99083"
select select "e8ab2dc3-aa3f-46f3-9b4a-37eb25ad84af"
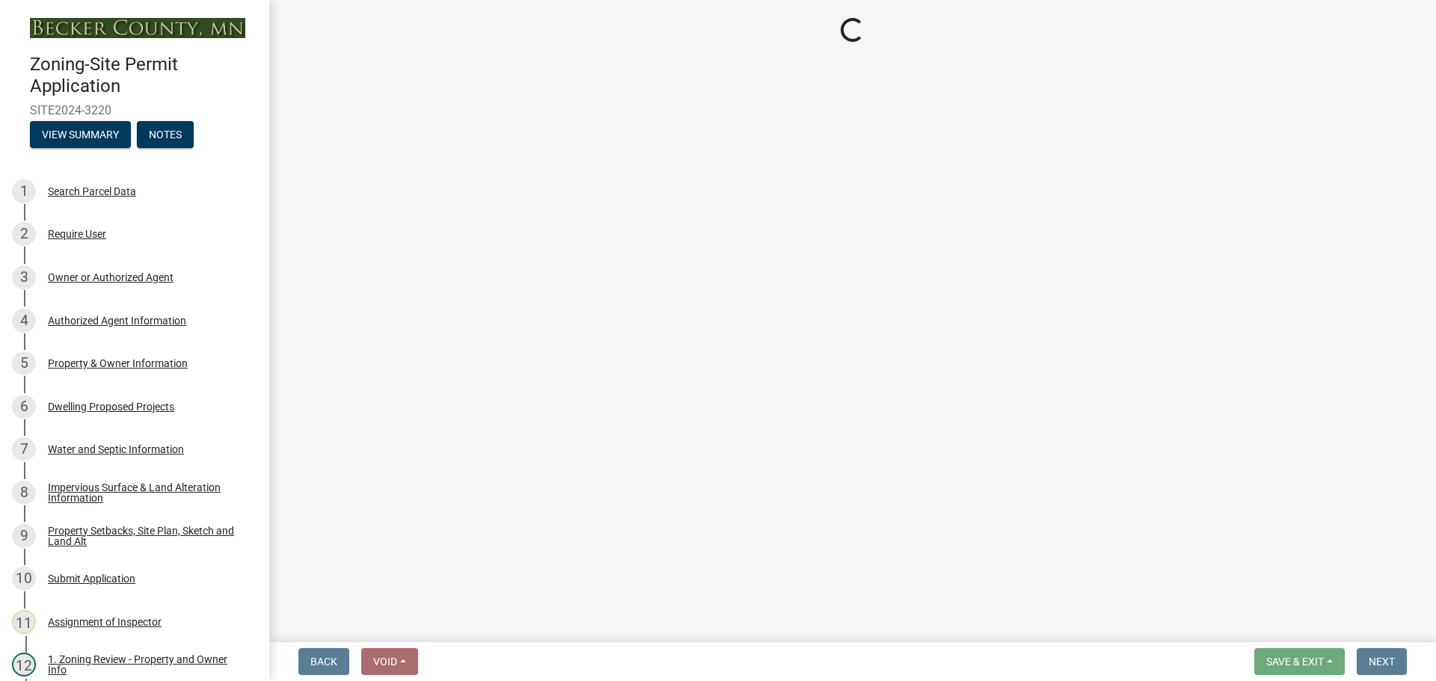
select select "27b2a8b4-abf6-463e-8c0c-7c5d2b4fe26f"
select select "5ad4ab64-b44e-481c-9000-9e5907aa74e1"
select select "a96800da-4e88-4c62-b1ff-2cd17f9e3346"
select select "288143c3-cc30-40f5-bb2a-2522511345b2"
select select "133211ff-91ce-4a0a-9235-b48a7e2069a0"
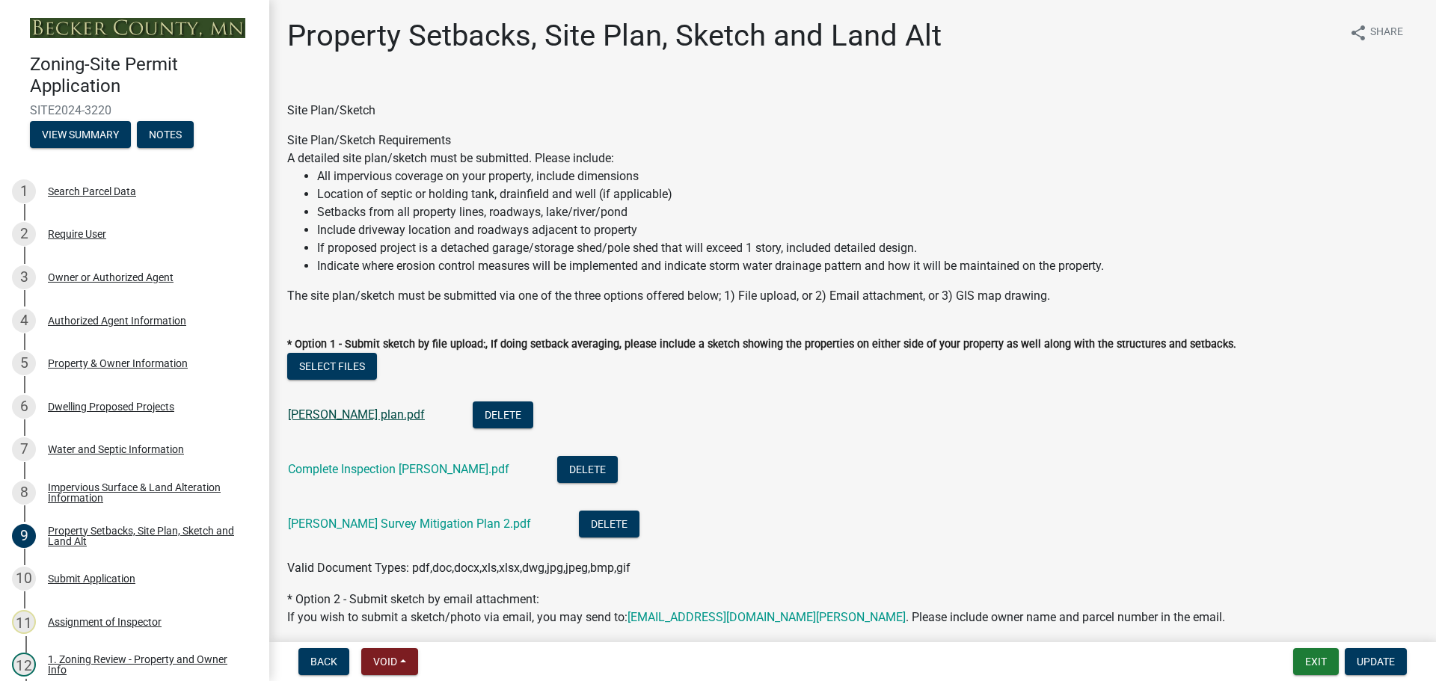
click at [360, 417] on link "Callahan plan.pdf" at bounding box center [356, 415] width 137 height 14
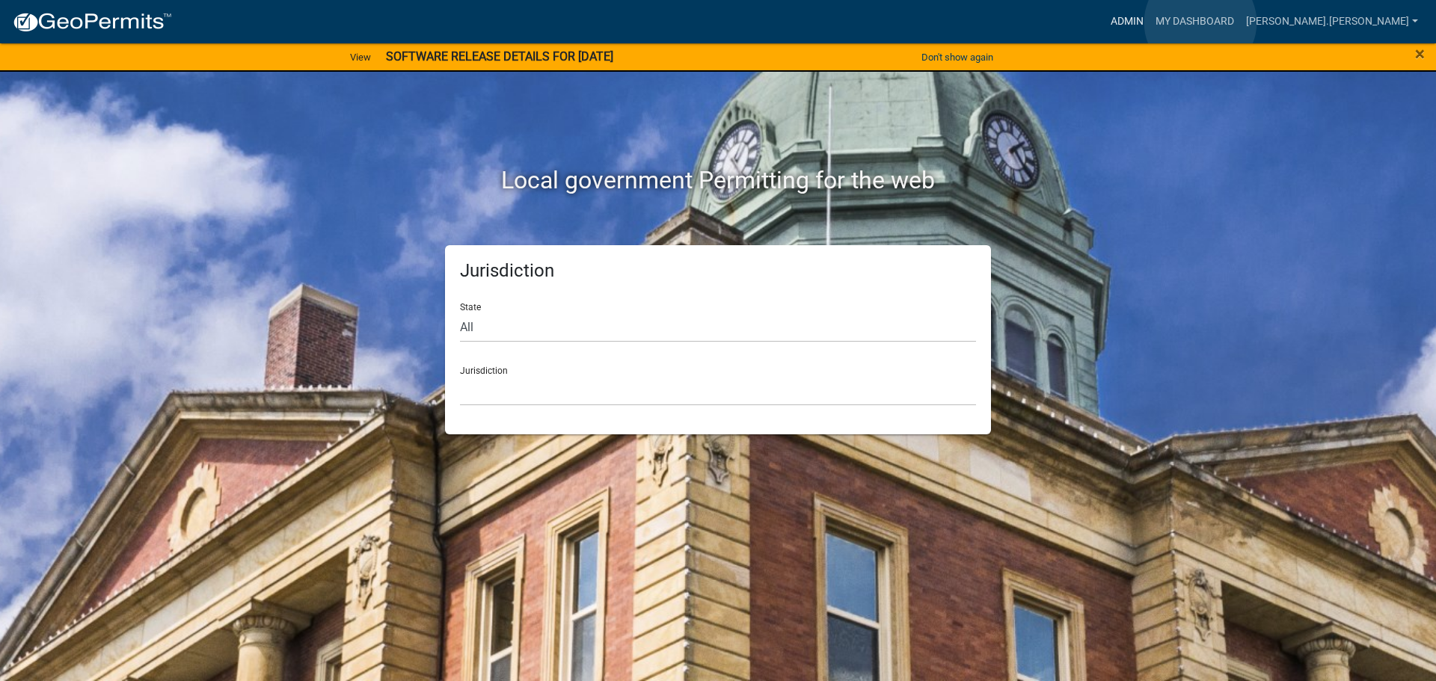
click at [1149, 22] on link "Admin" at bounding box center [1126, 21] width 45 height 28
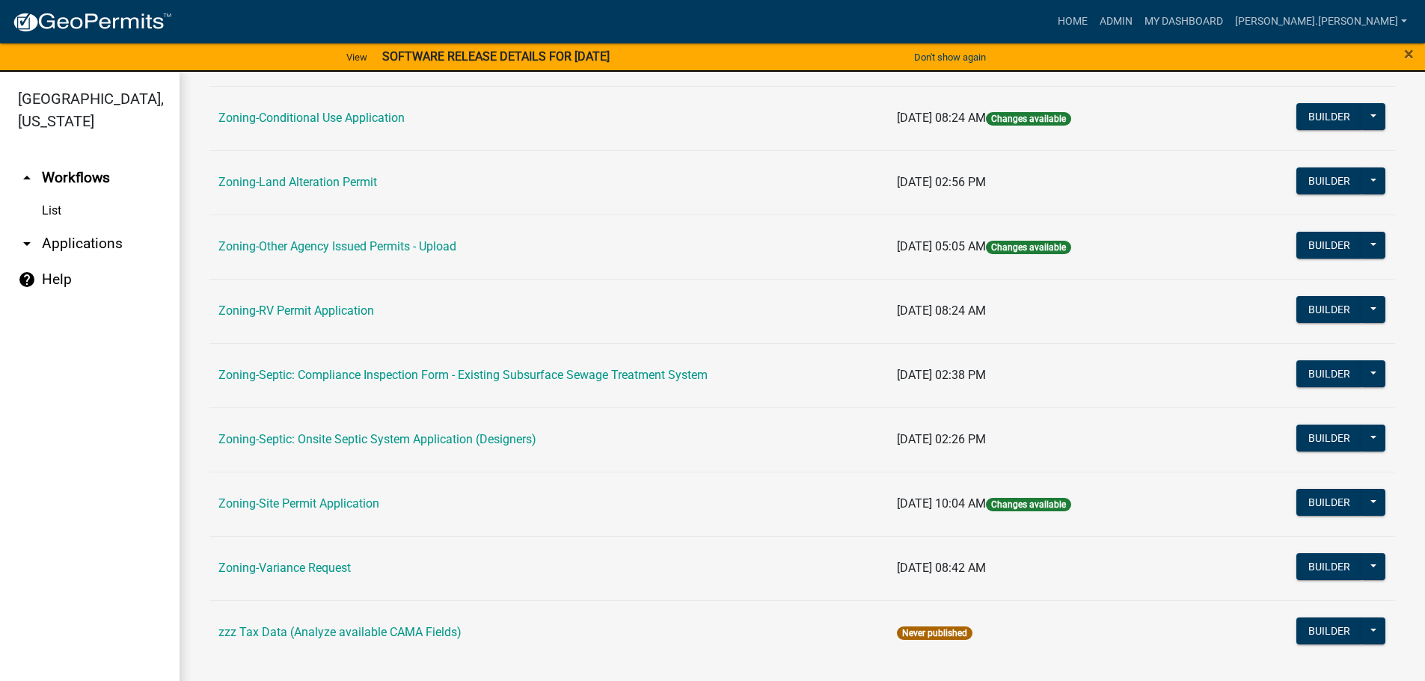
scroll to position [466, 0]
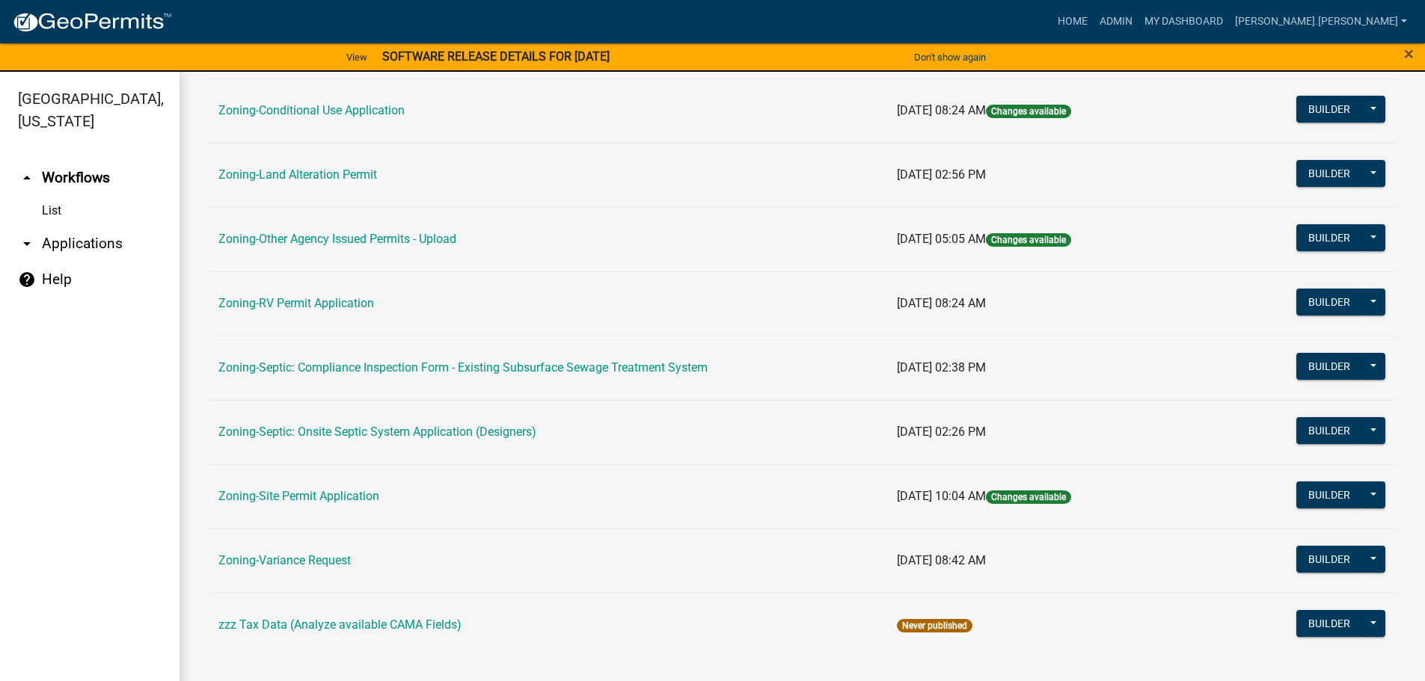
click at [351, 481] on td "Zoning-Site Permit Application" at bounding box center [548, 496] width 678 height 64
click at [344, 499] on link "Zoning-Site Permit Application" at bounding box center [298, 496] width 161 height 14
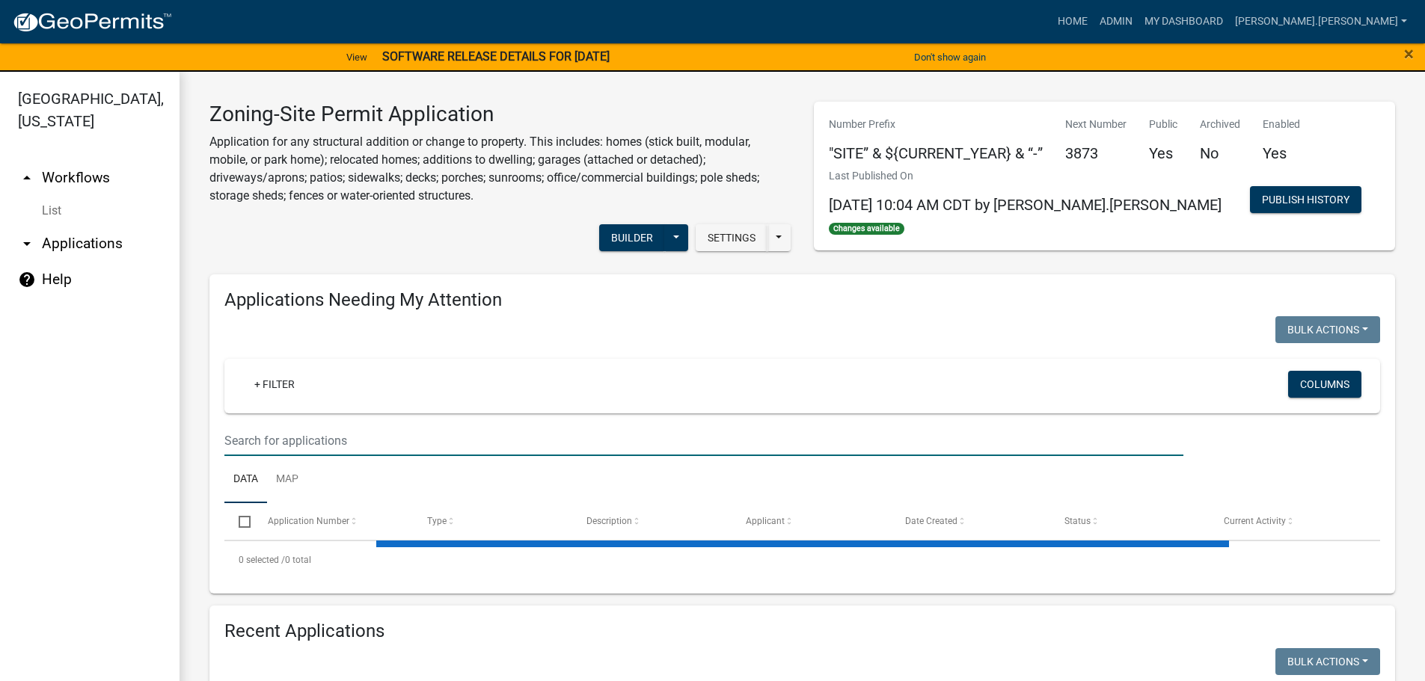
paste input "120201000"
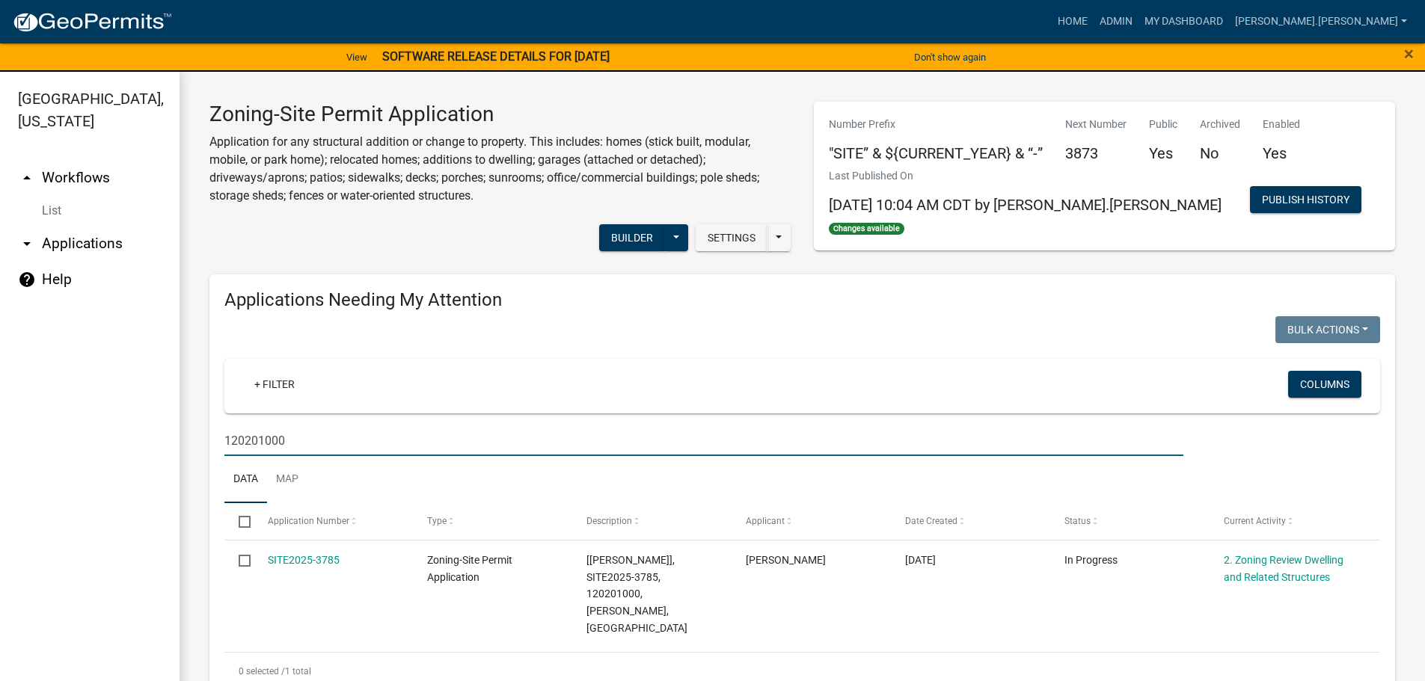
type input "120201000"
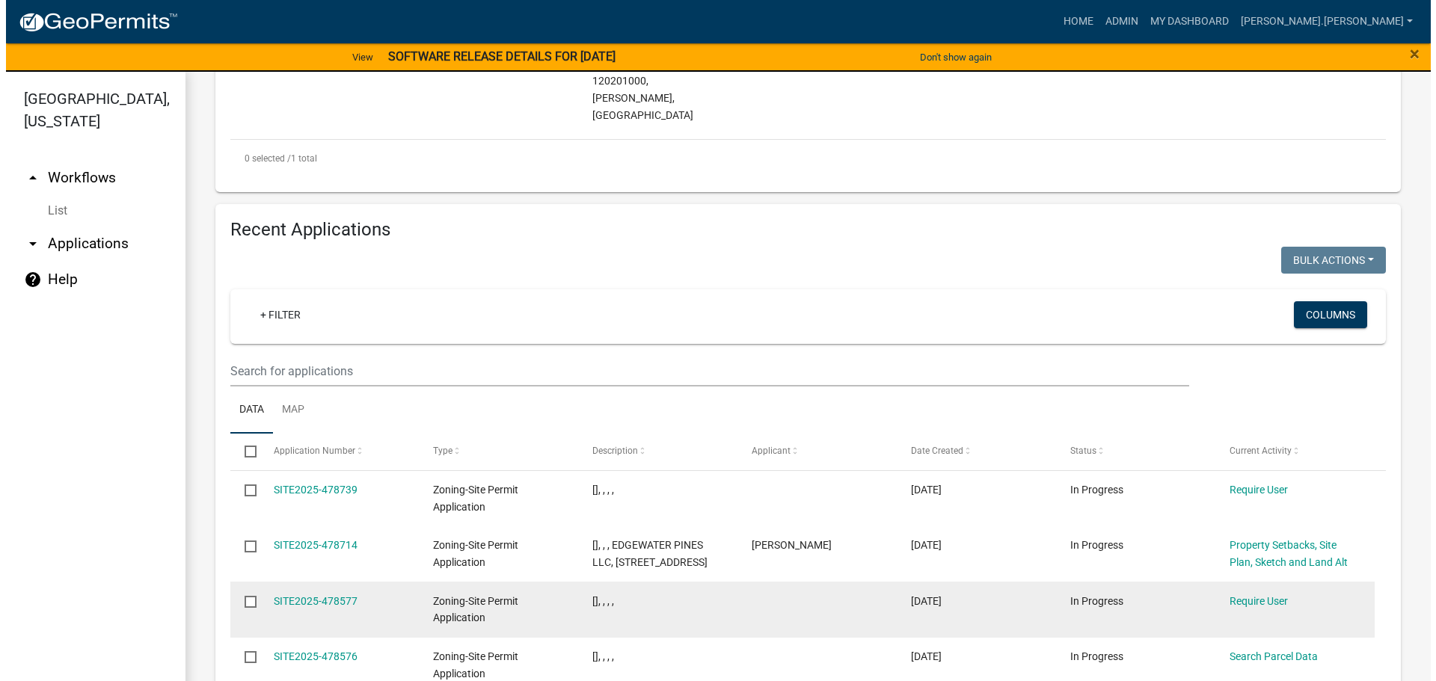
scroll to position [523, 0]
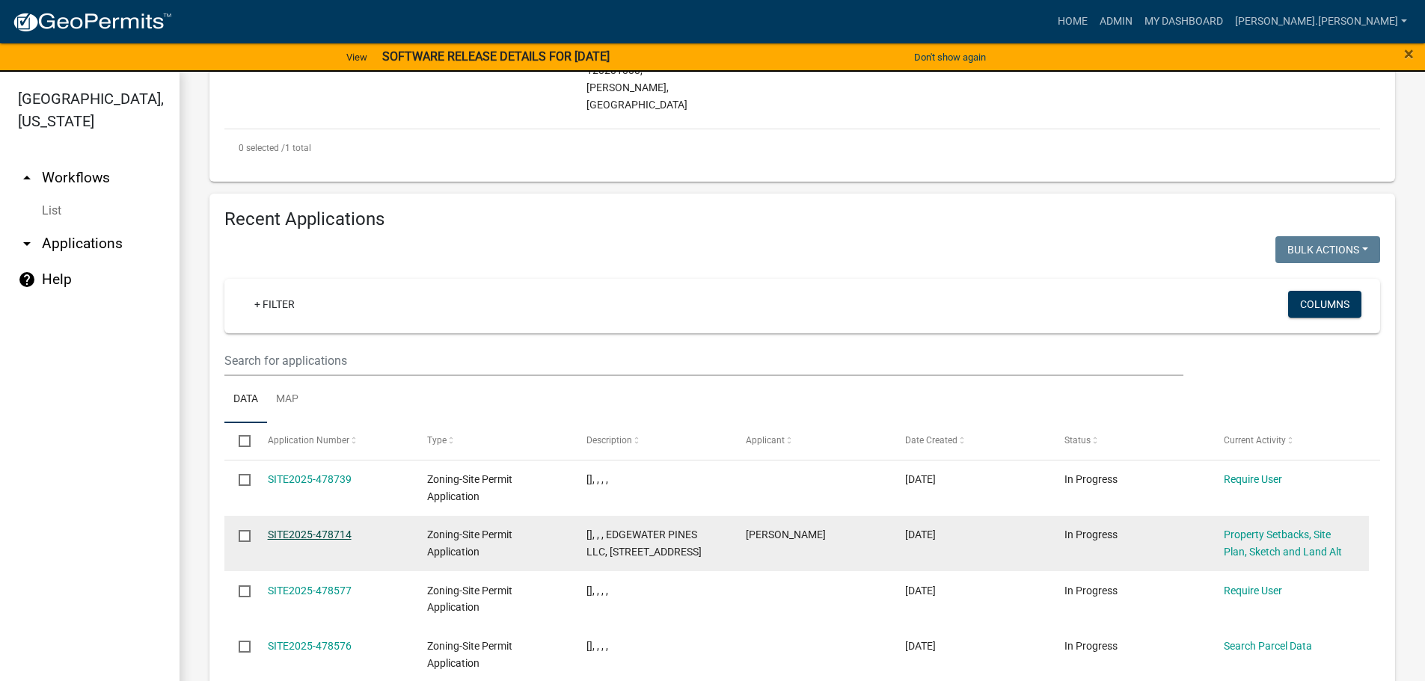
click at [331, 534] on link "SITE2025-478714" at bounding box center [310, 535] width 84 height 12
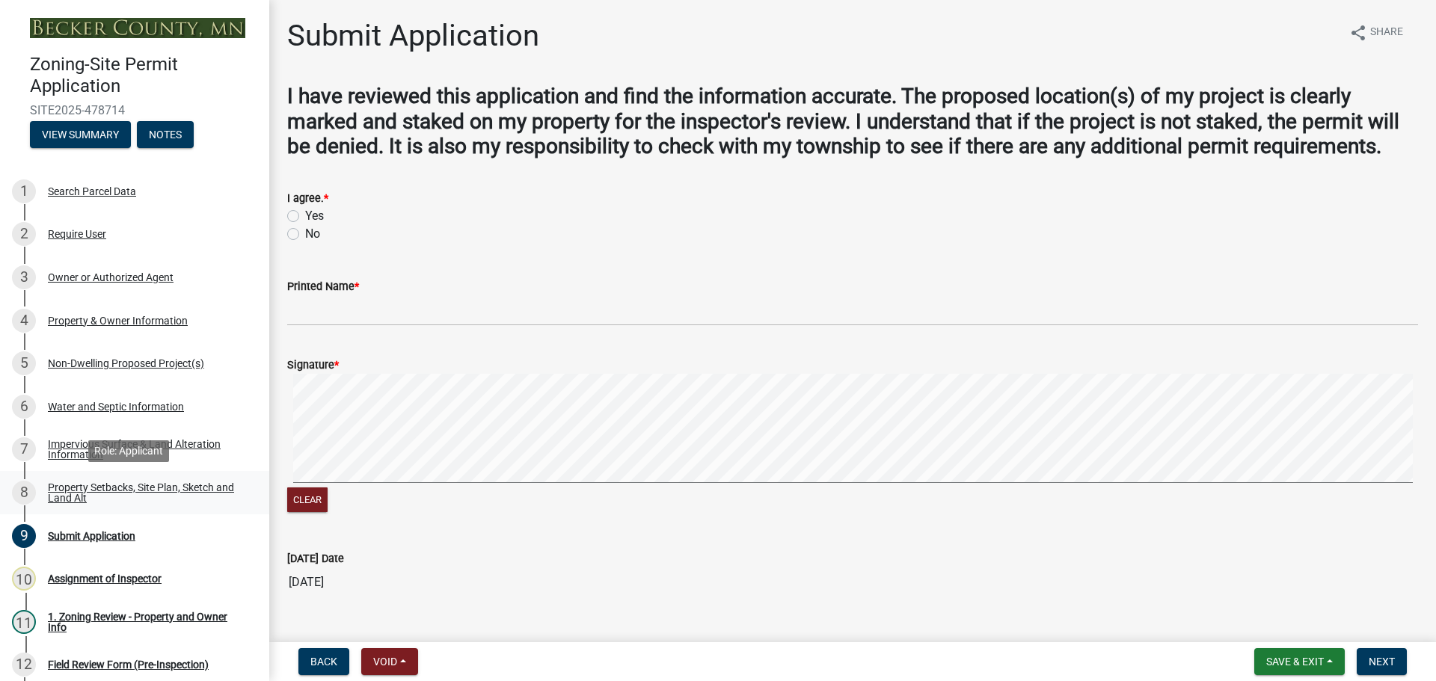
click at [156, 489] on div "Property Setbacks, Site Plan, Sketch and Land Alt" at bounding box center [146, 492] width 197 height 21
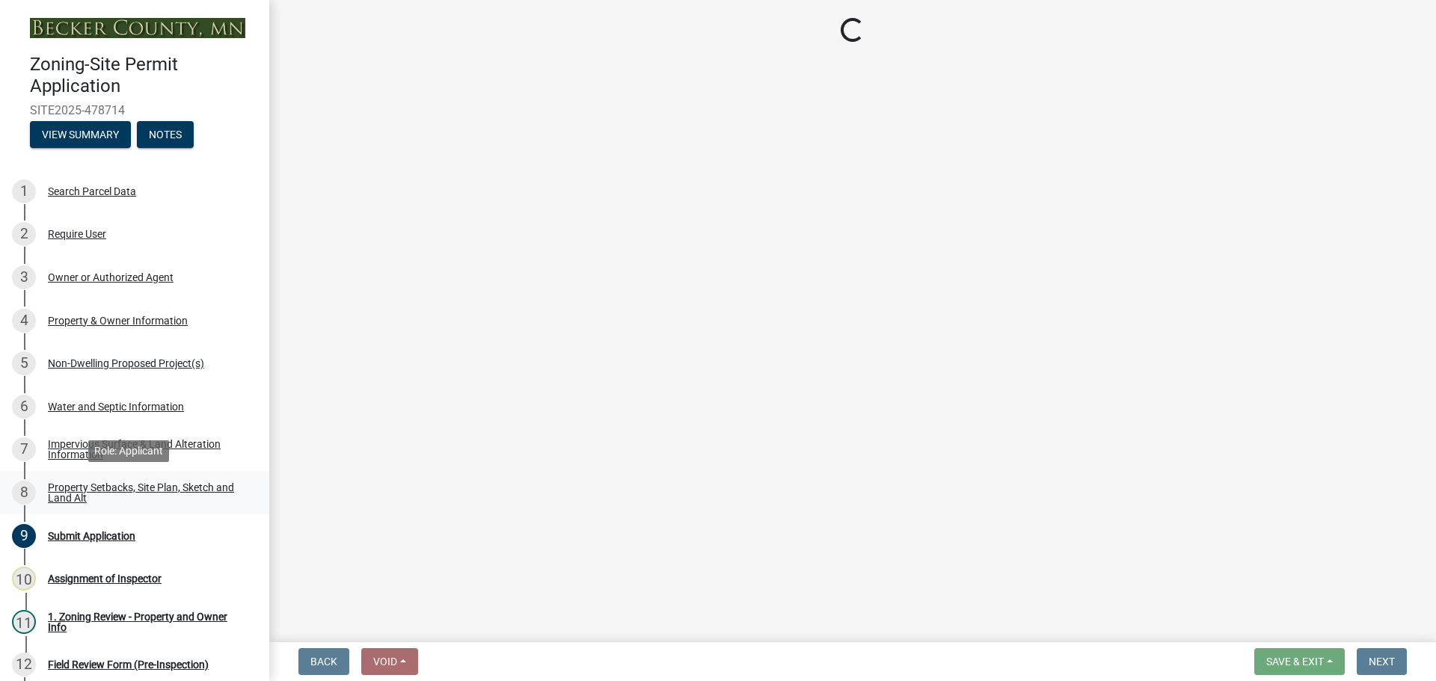
select select "7b13c63f-e699-4112-b373-98fbd28ec536"
select select "66f0b133-84ff-4595-8f2d-ce4031715124"
select select "fd58f24c-a096-4195-863e-b494ea1fd324"
select select "12f785fb-c378-4b18-841c-21c73dc99083"
select select "e8ab2dc3-aa3f-46f3-9b4a-37eb25ad84af"
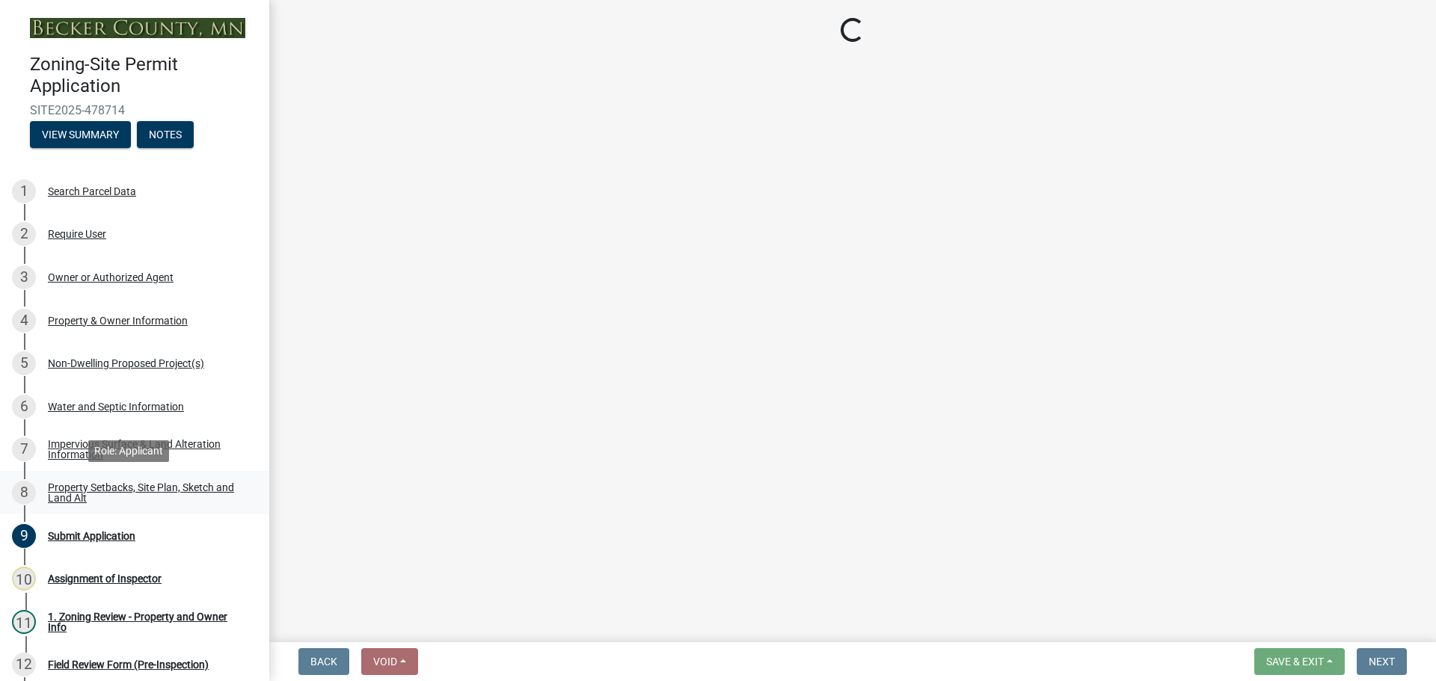
select select "27b2a8b4-abf6-463e-8c0c-7c5d2b4fe26f"
select select "5ad4ab64-b44e-481c-9000-9e5907aa74e1"
select select "a96800da-4e88-4c62-b1ff-2cd17f9e3346"
select select "288143c3-cc30-40f5-bb2a-2522511345b2"
select select "ff457040-d2bf-49fa-a716-aef4a9c76f60"
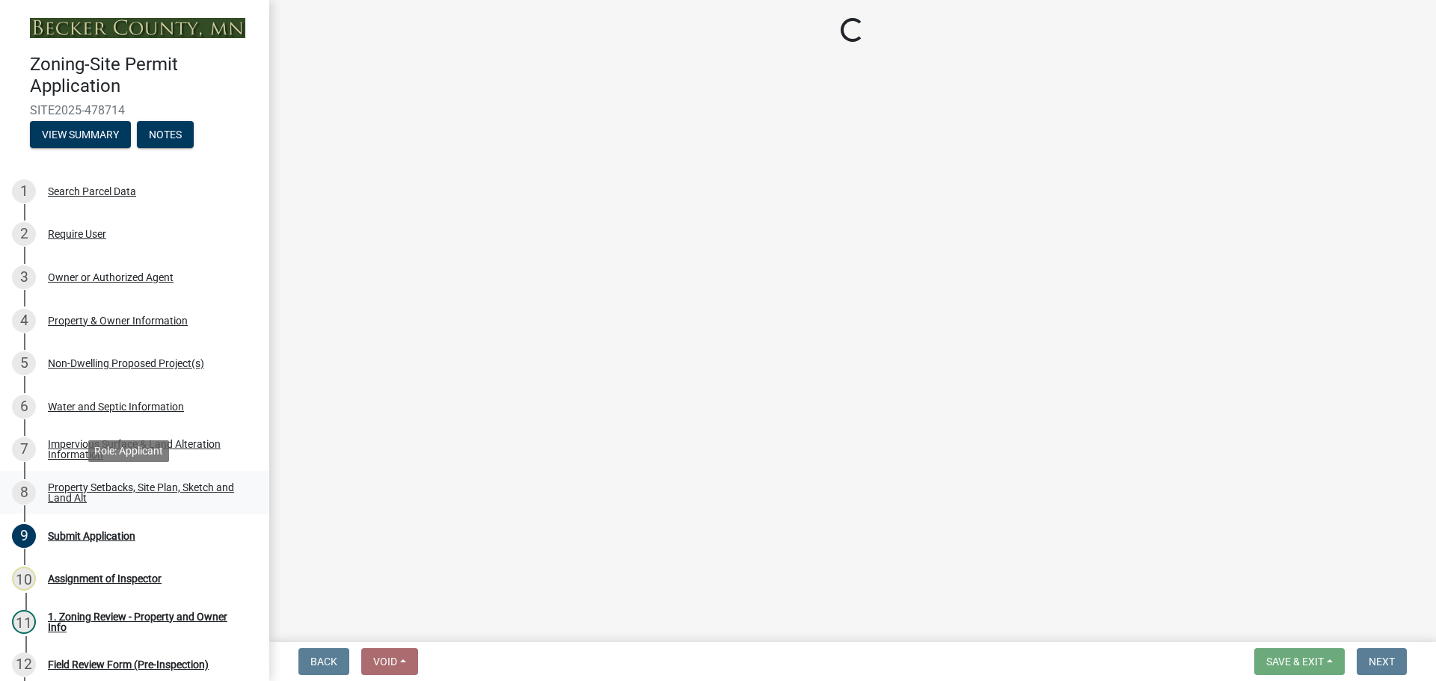
select select "19d13e65-c93d-443e-910a-7a17299544cc"
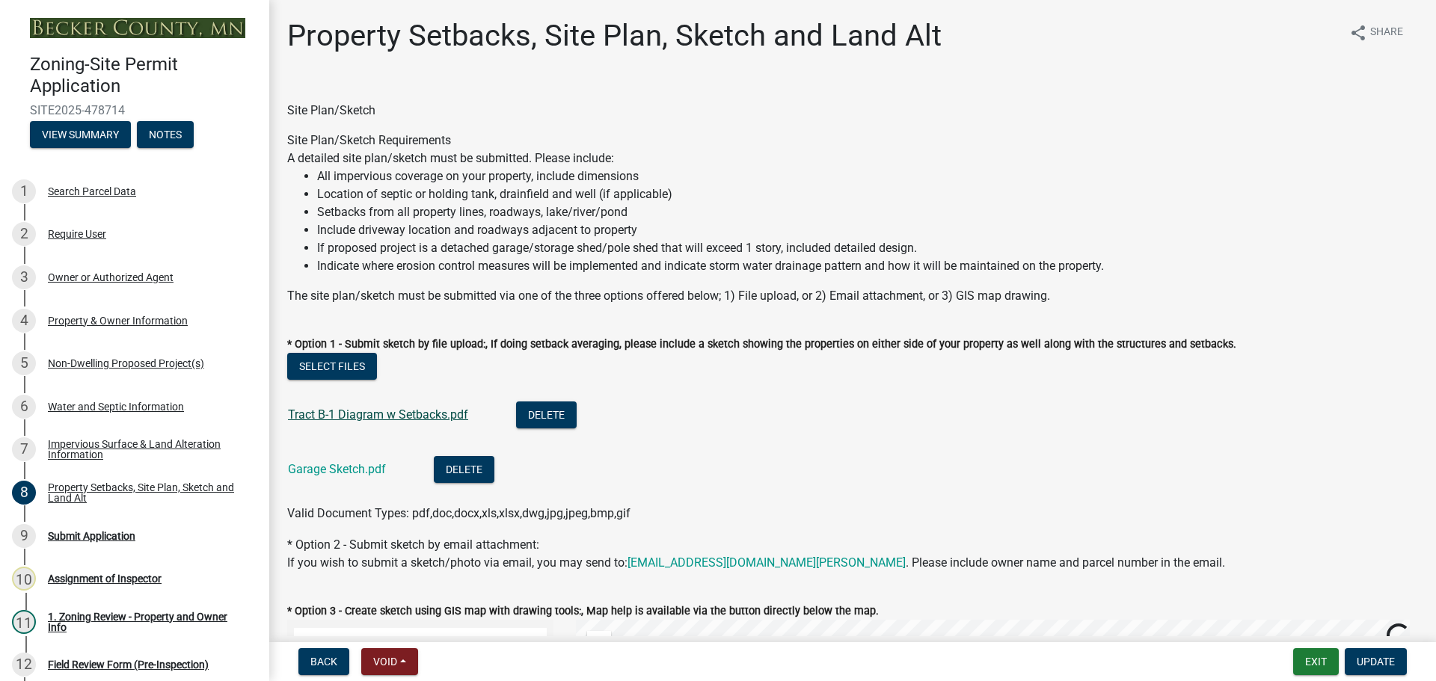
click at [380, 417] on link "Tract B-1 Diagram w Setbacks.pdf" at bounding box center [378, 415] width 180 height 14
